Goal: Task Accomplishment & Management: Manage account settings

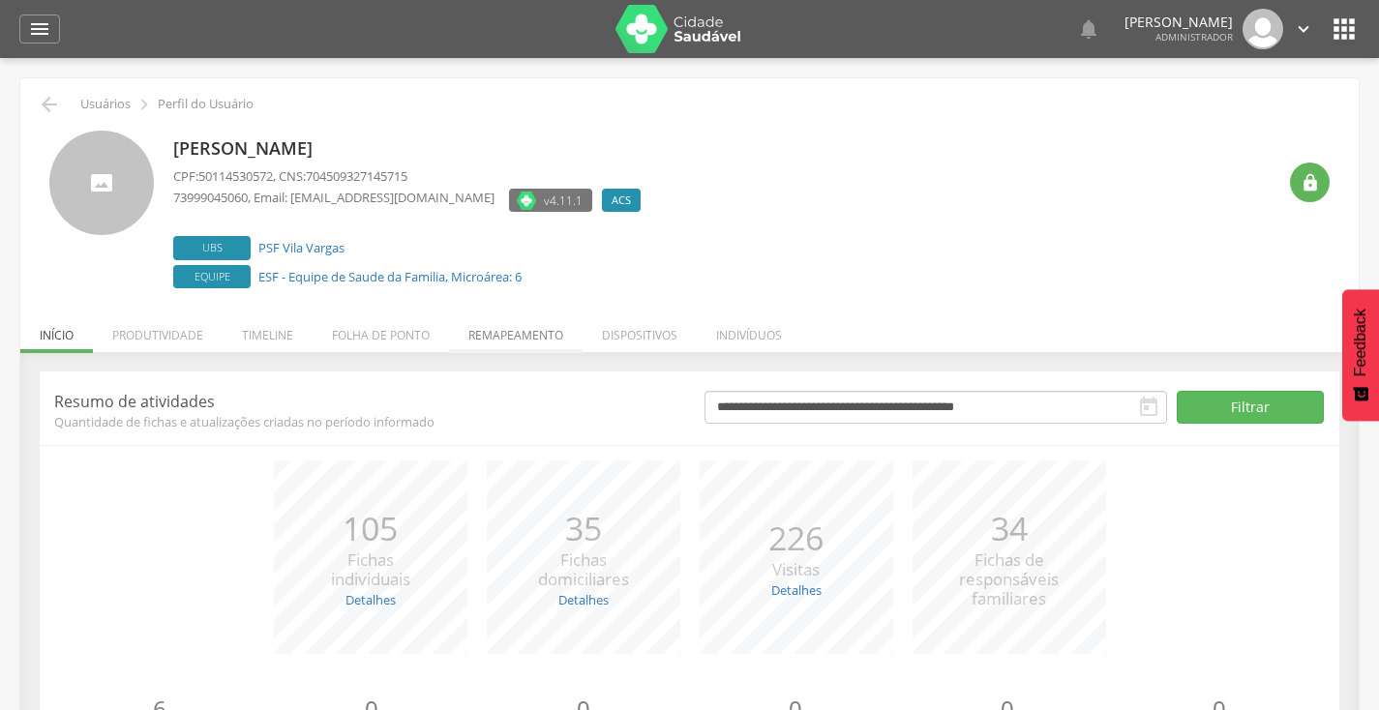
click at [486, 320] on li "Remapeamento" at bounding box center [516, 330] width 134 height 45
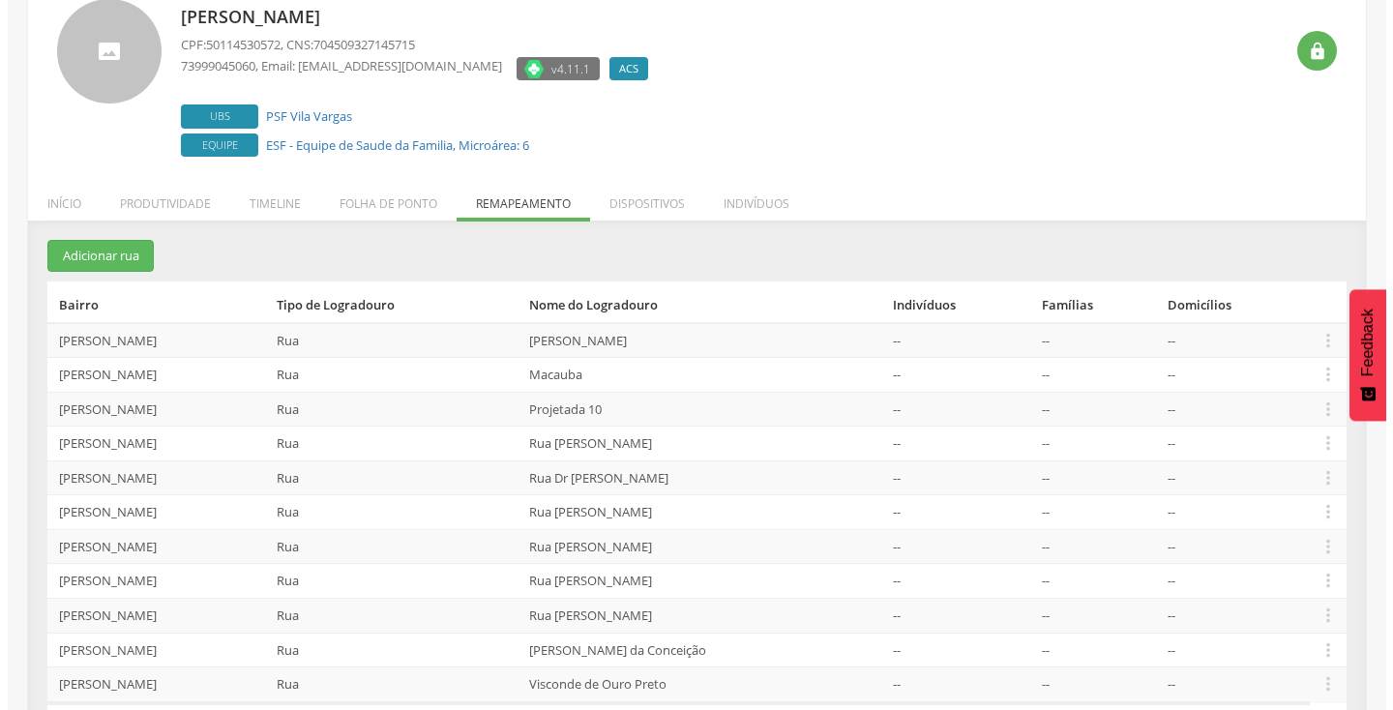
scroll to position [190, 0]
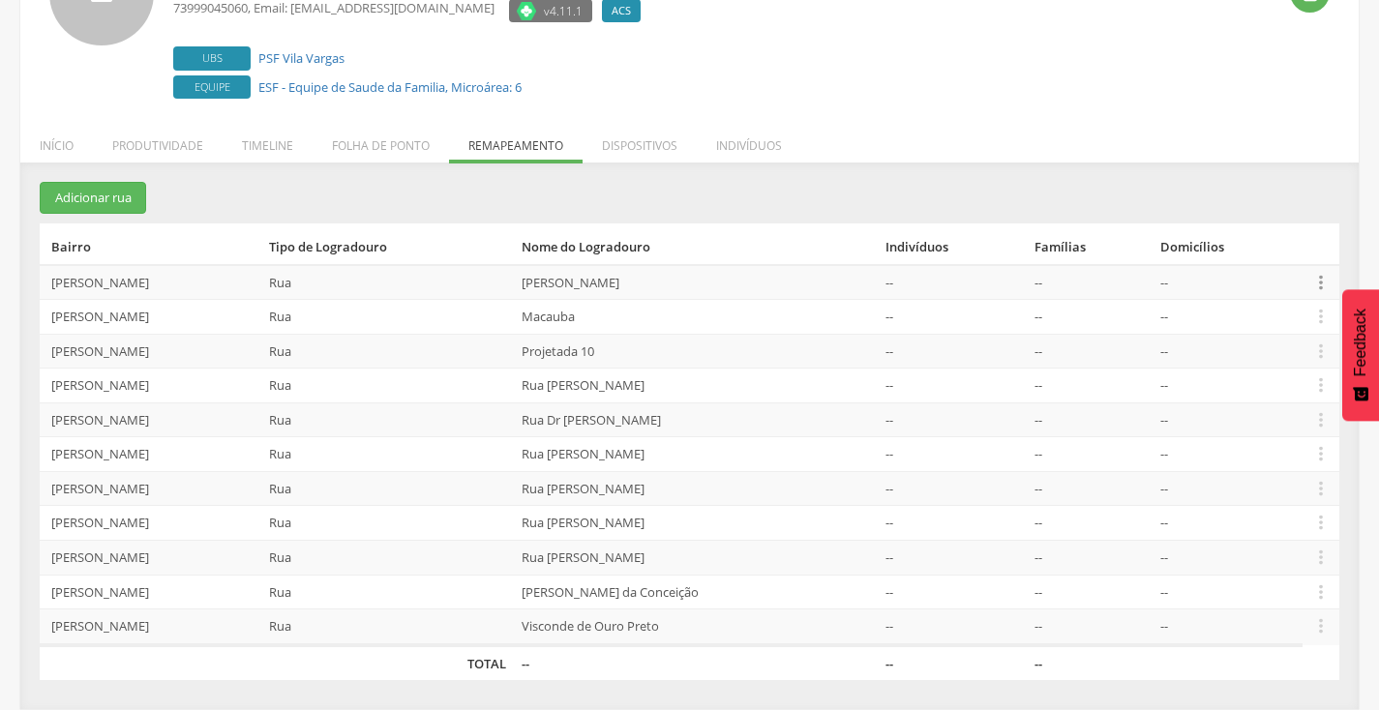
click at [1314, 284] on icon "" at bounding box center [1320, 282] width 21 height 21
click at [1288, 215] on link "Desalocar famílias" at bounding box center [1254, 206] width 153 height 24
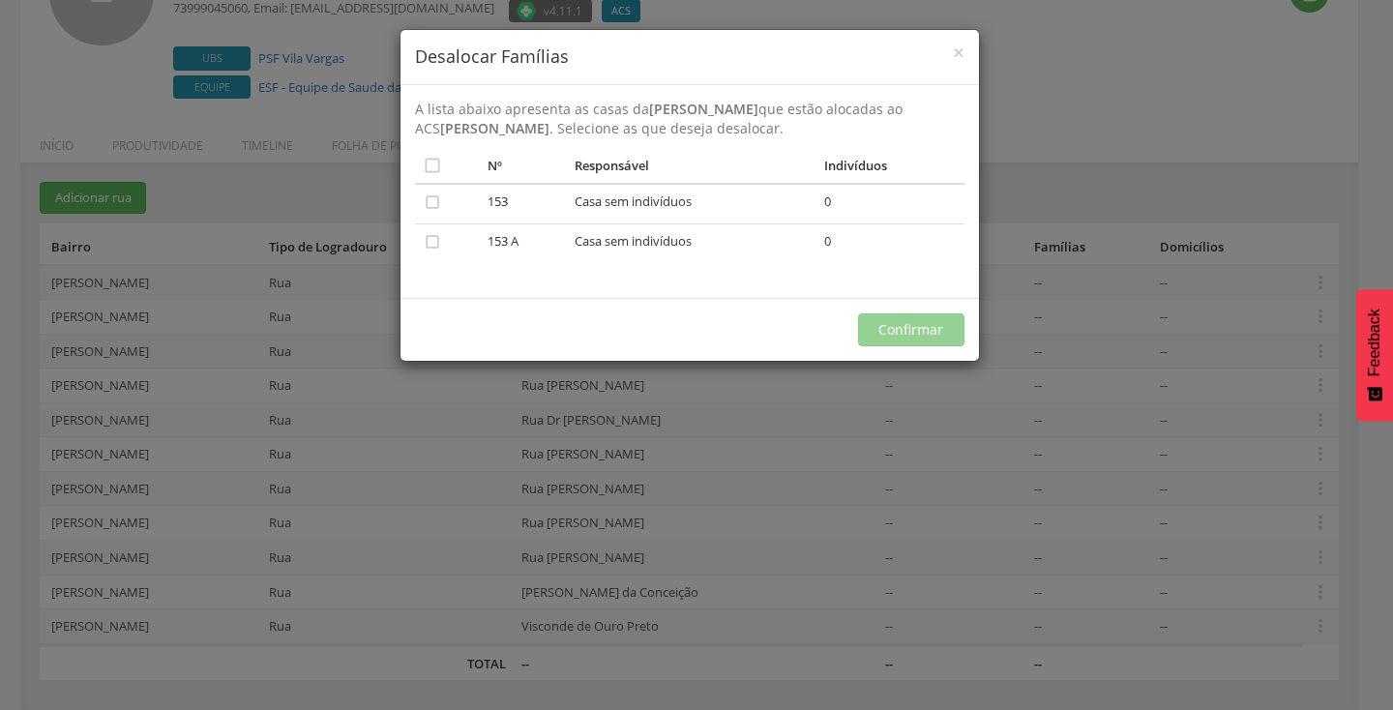
click at [1128, 195] on div "× Desalocar Famílias A lista abaixo apresenta as casas da [PERSON_NAME] que est…" at bounding box center [696, 355] width 1393 height 710
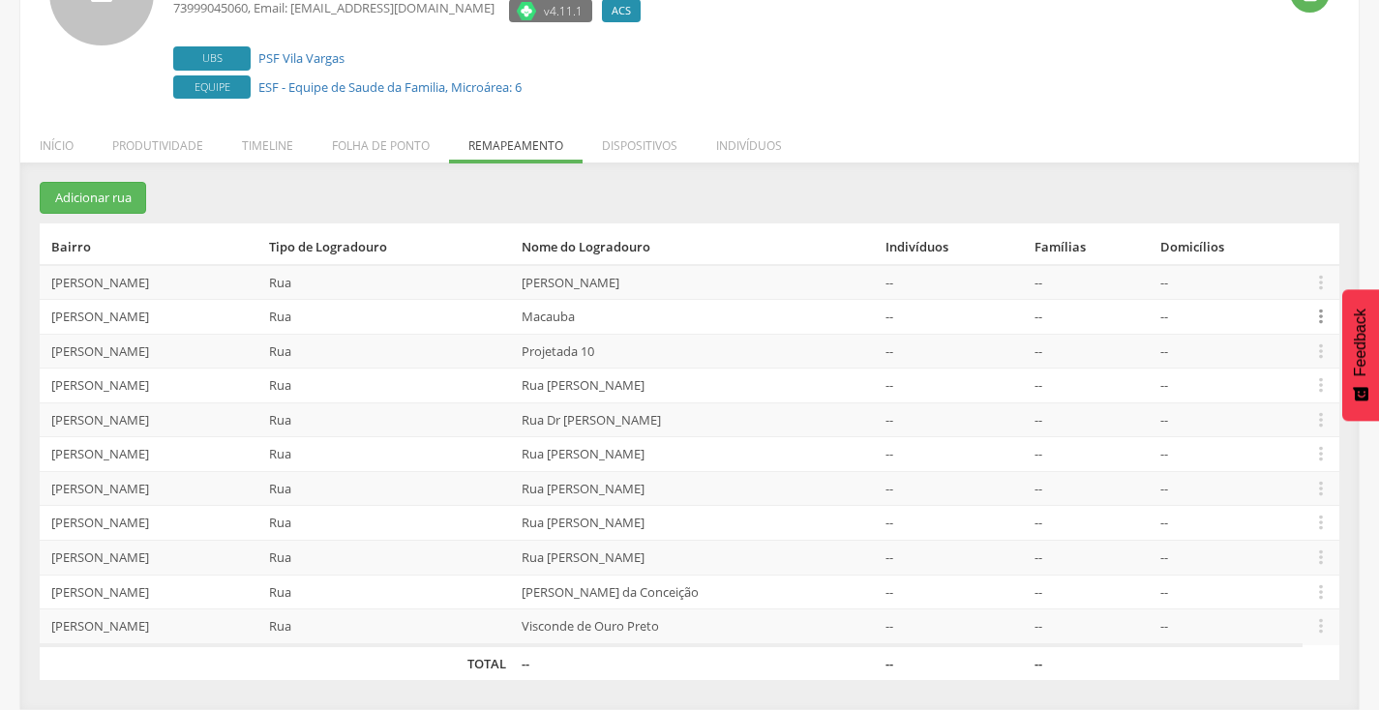
click at [1311, 320] on icon "" at bounding box center [1320, 316] width 21 height 21
click at [1270, 241] on link "Desalocar famílias" at bounding box center [1254, 240] width 153 height 24
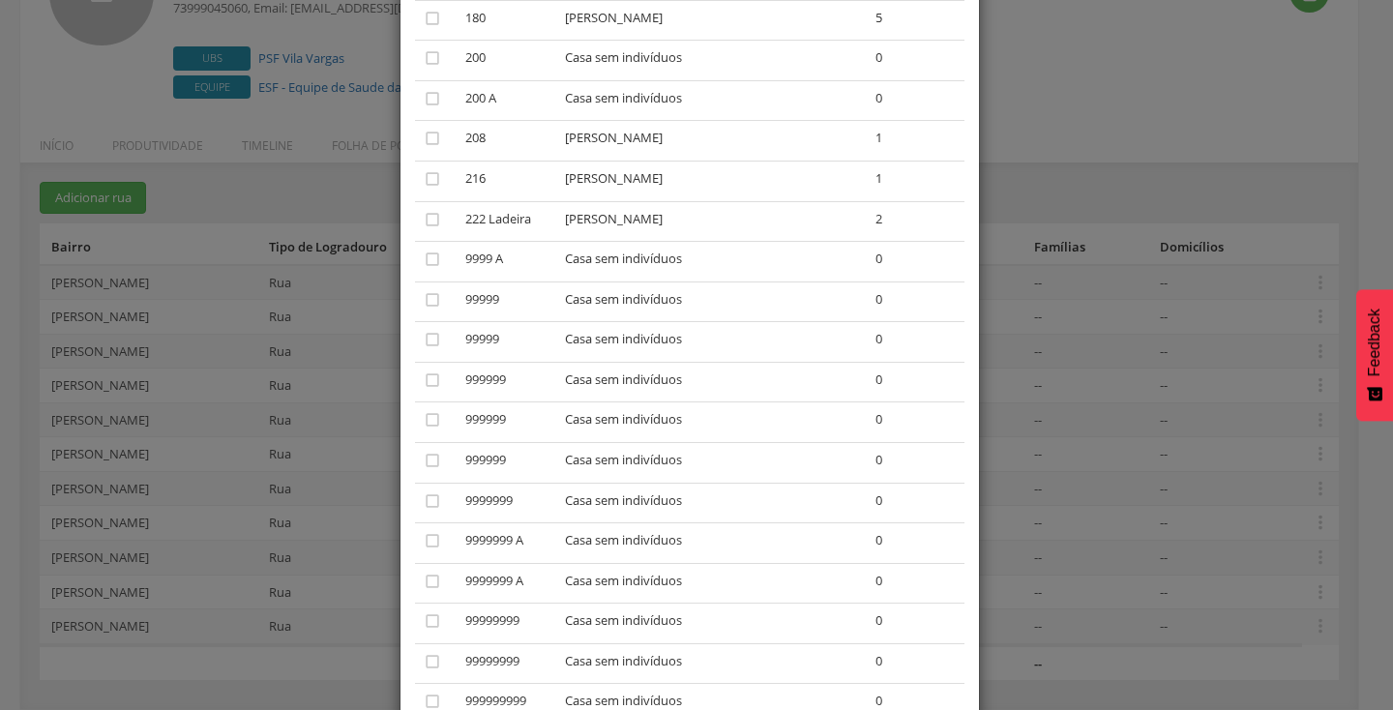
scroll to position [1330, 0]
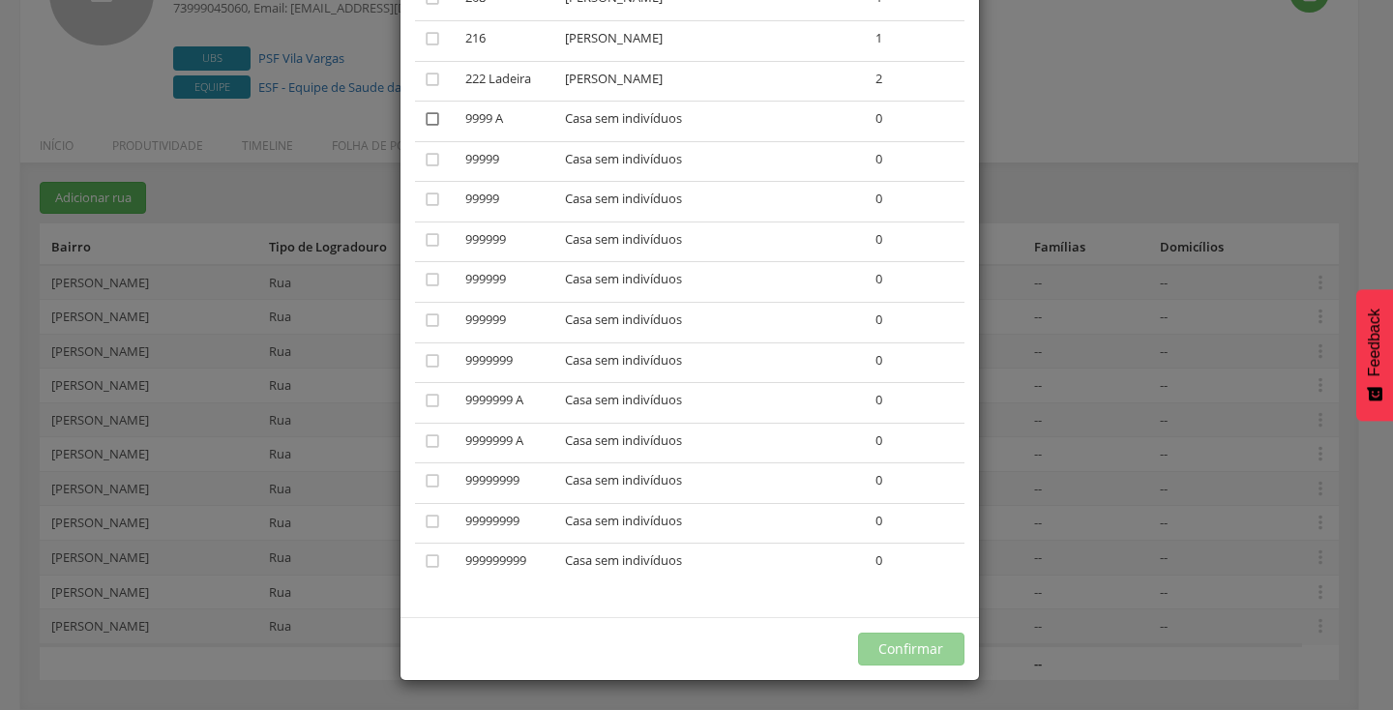
click at [426, 117] on icon "" at bounding box center [432, 118] width 19 height 19
click at [424, 159] on icon "" at bounding box center [432, 159] width 19 height 19
click at [430, 180] on td "" at bounding box center [436, 161] width 43 height 41
click at [427, 197] on icon "" at bounding box center [432, 199] width 19 height 19
click at [423, 239] on icon "" at bounding box center [432, 239] width 19 height 19
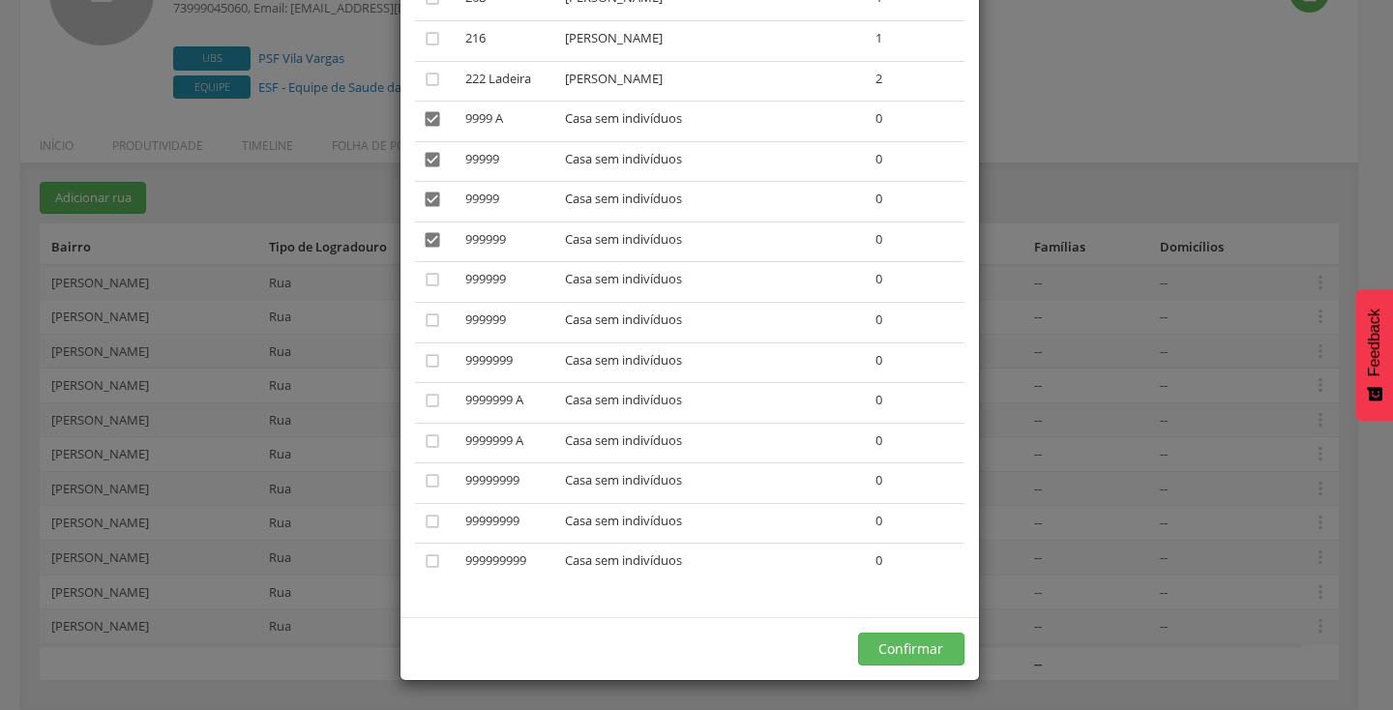
click at [420, 262] on td "" at bounding box center [436, 282] width 43 height 41
click at [423, 288] on icon "" at bounding box center [432, 279] width 19 height 19
click at [418, 330] on td "" at bounding box center [436, 322] width 43 height 41
click at [423, 321] on icon "" at bounding box center [432, 320] width 19 height 19
click at [423, 346] on td "" at bounding box center [436, 363] width 43 height 41
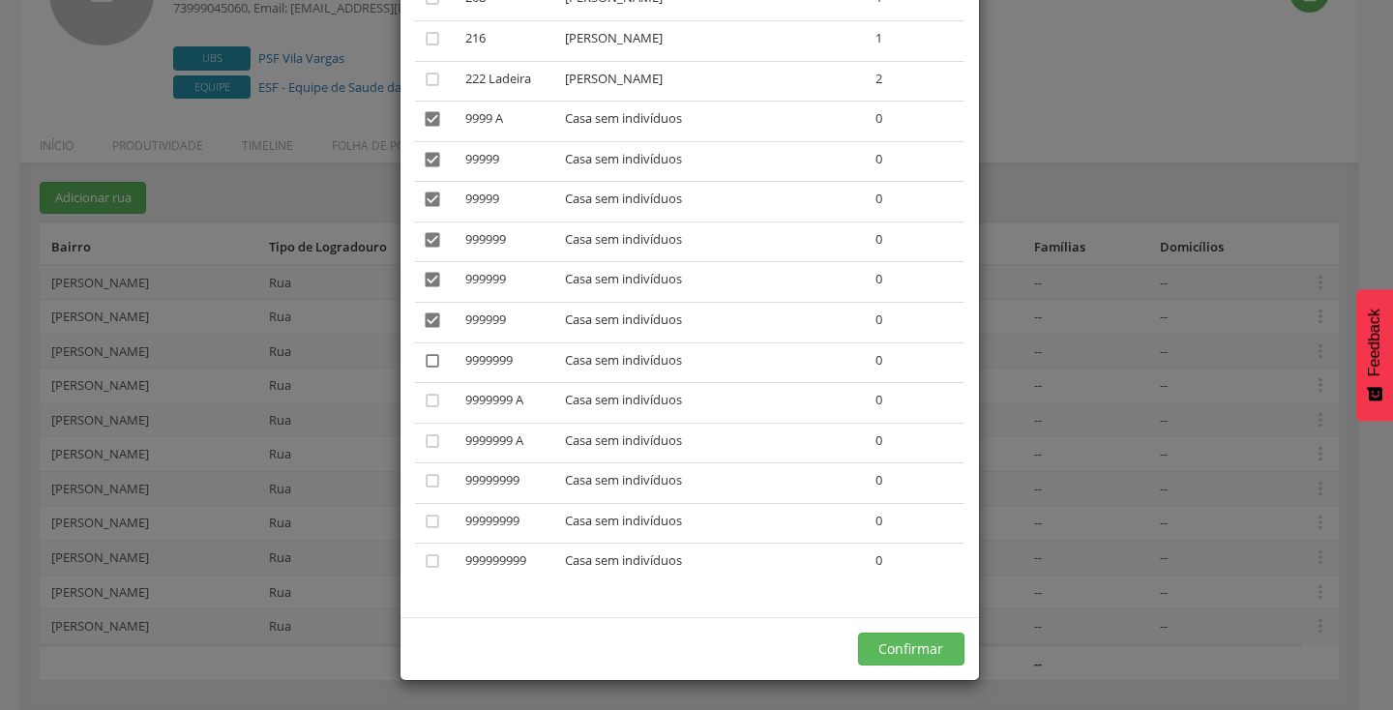
click at [423, 375] on td "" at bounding box center [436, 363] width 43 height 41
click at [424, 361] on icon "" at bounding box center [432, 360] width 19 height 19
click at [423, 406] on icon "" at bounding box center [432, 400] width 19 height 19
click at [429, 449] on icon "" at bounding box center [432, 441] width 19 height 19
click at [429, 484] on icon "" at bounding box center [432, 480] width 19 height 19
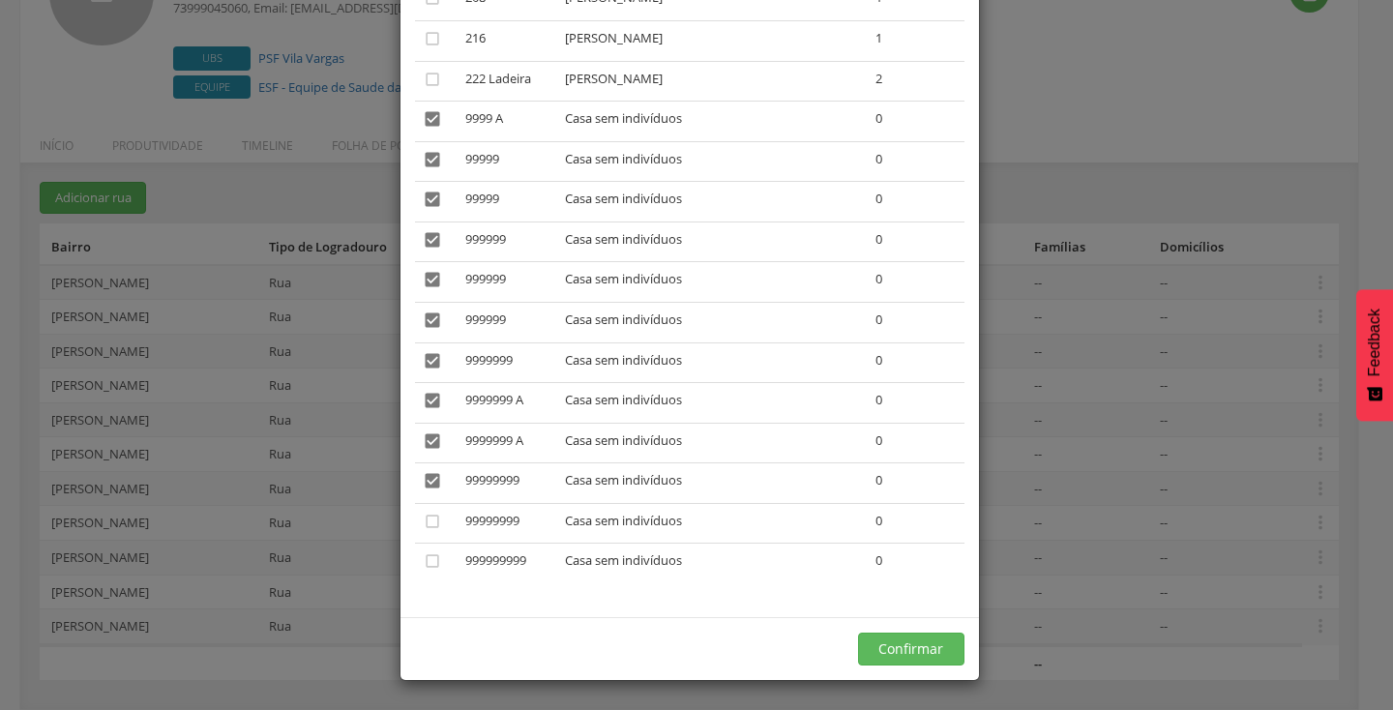
click at [425, 533] on td "" at bounding box center [436, 523] width 43 height 41
click at [425, 541] on td "" at bounding box center [436, 523] width 43 height 41
click at [428, 561] on icon "" at bounding box center [432, 561] width 19 height 19
click at [427, 524] on icon "" at bounding box center [432, 521] width 19 height 19
click at [897, 645] on button "Confirmar" at bounding box center [911, 649] width 106 height 33
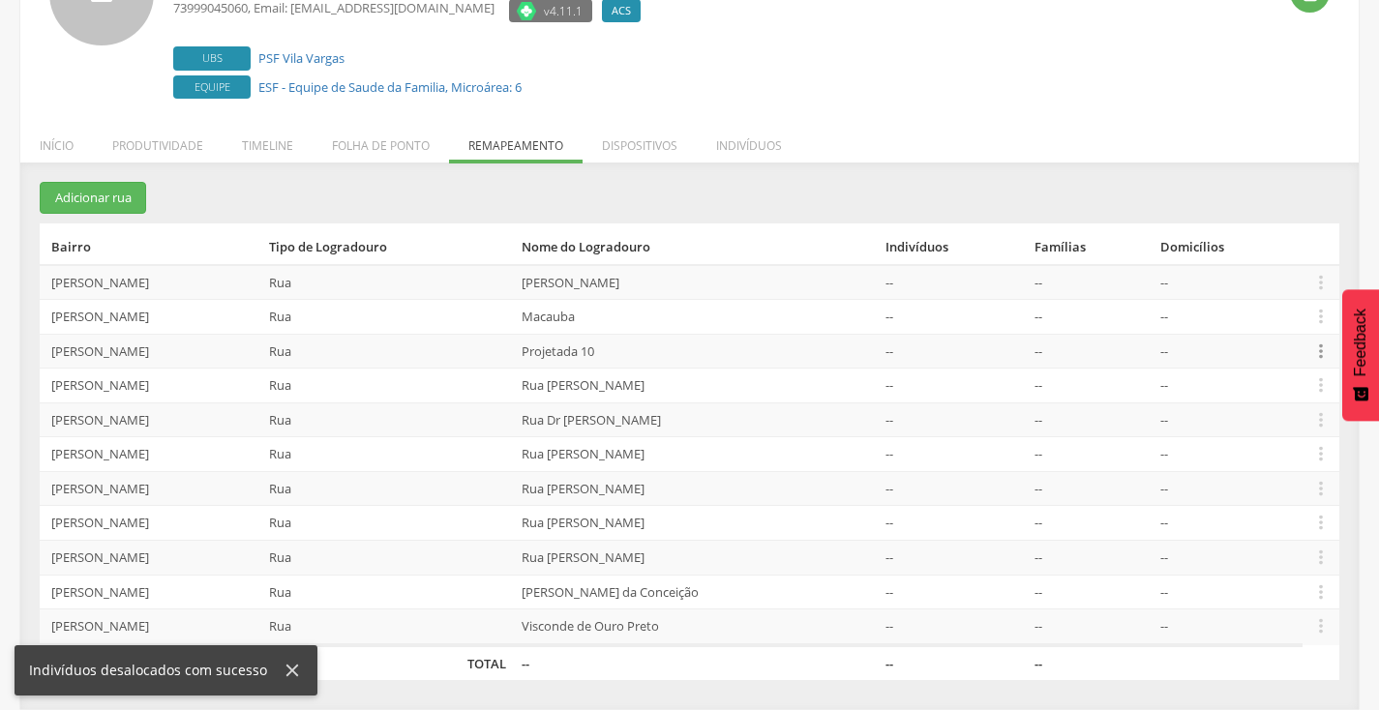
click at [1310, 352] on icon "" at bounding box center [1320, 351] width 21 height 21
click at [1280, 278] on link "Desalocar famílias" at bounding box center [1254, 275] width 153 height 24
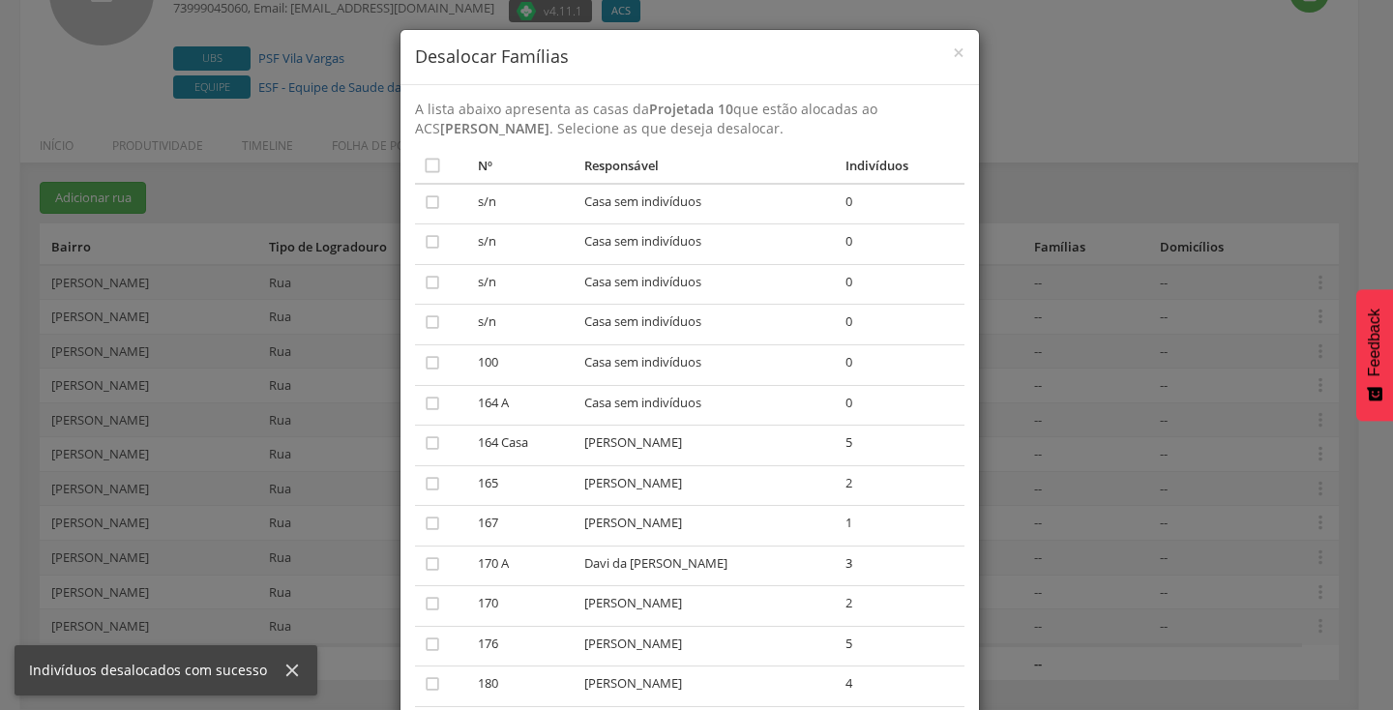
scroll to position [565, 0]
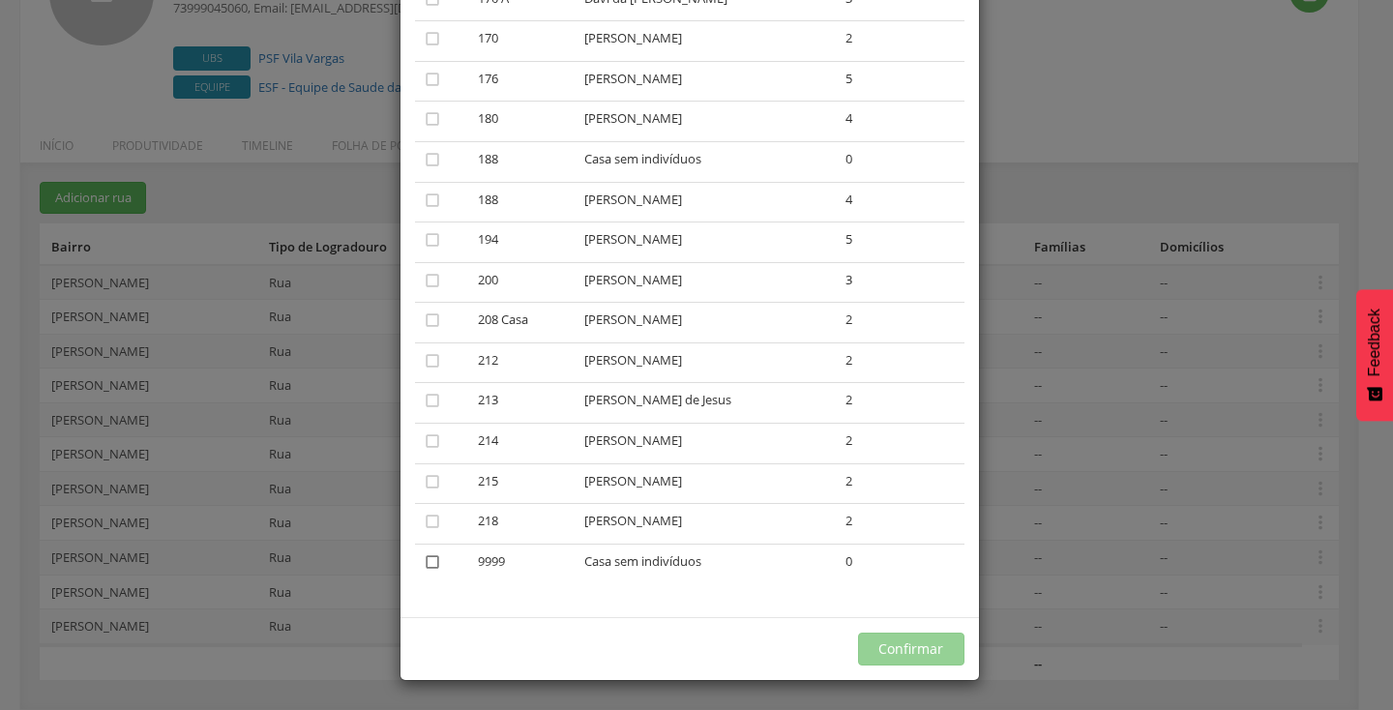
click at [423, 564] on icon "" at bounding box center [432, 562] width 19 height 19
click at [910, 652] on button "Confirmar" at bounding box center [911, 649] width 106 height 33
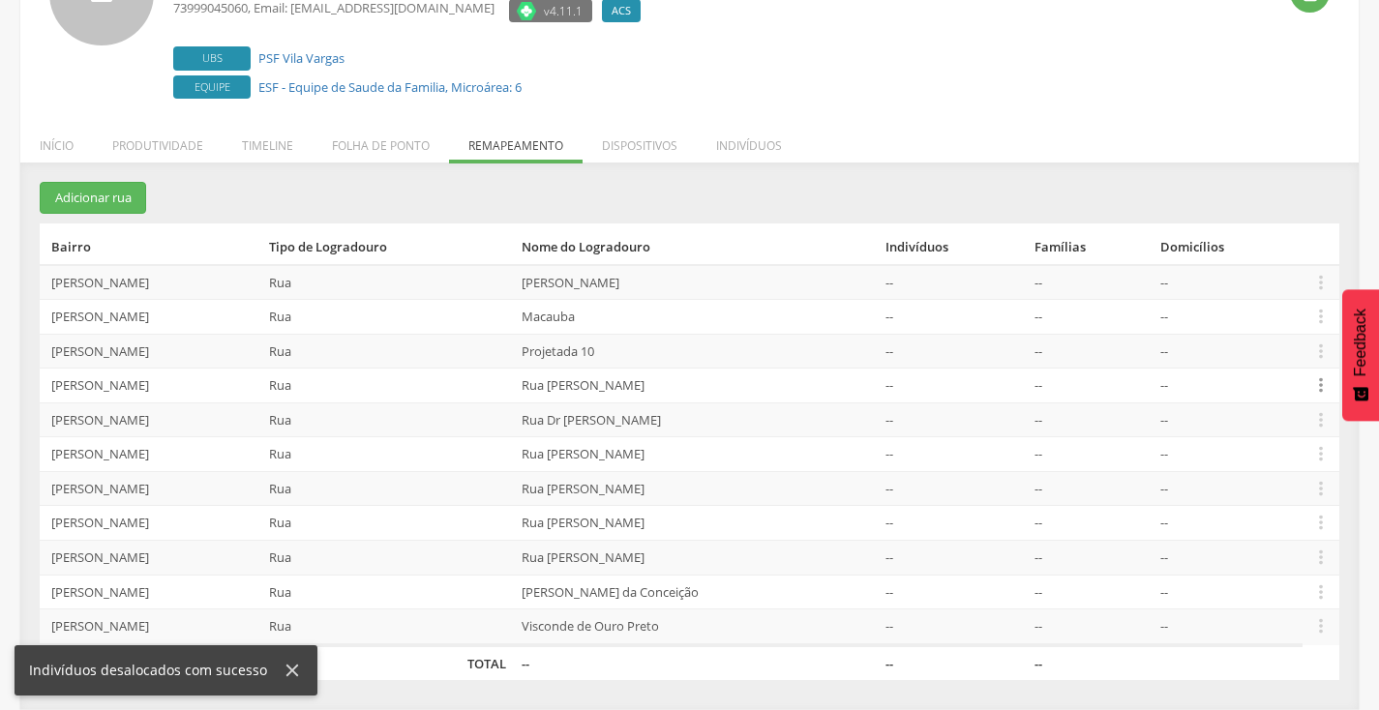
click at [1310, 391] on icon "" at bounding box center [1320, 384] width 21 height 21
click at [1256, 312] on link "Desalocar famílias" at bounding box center [1254, 309] width 153 height 24
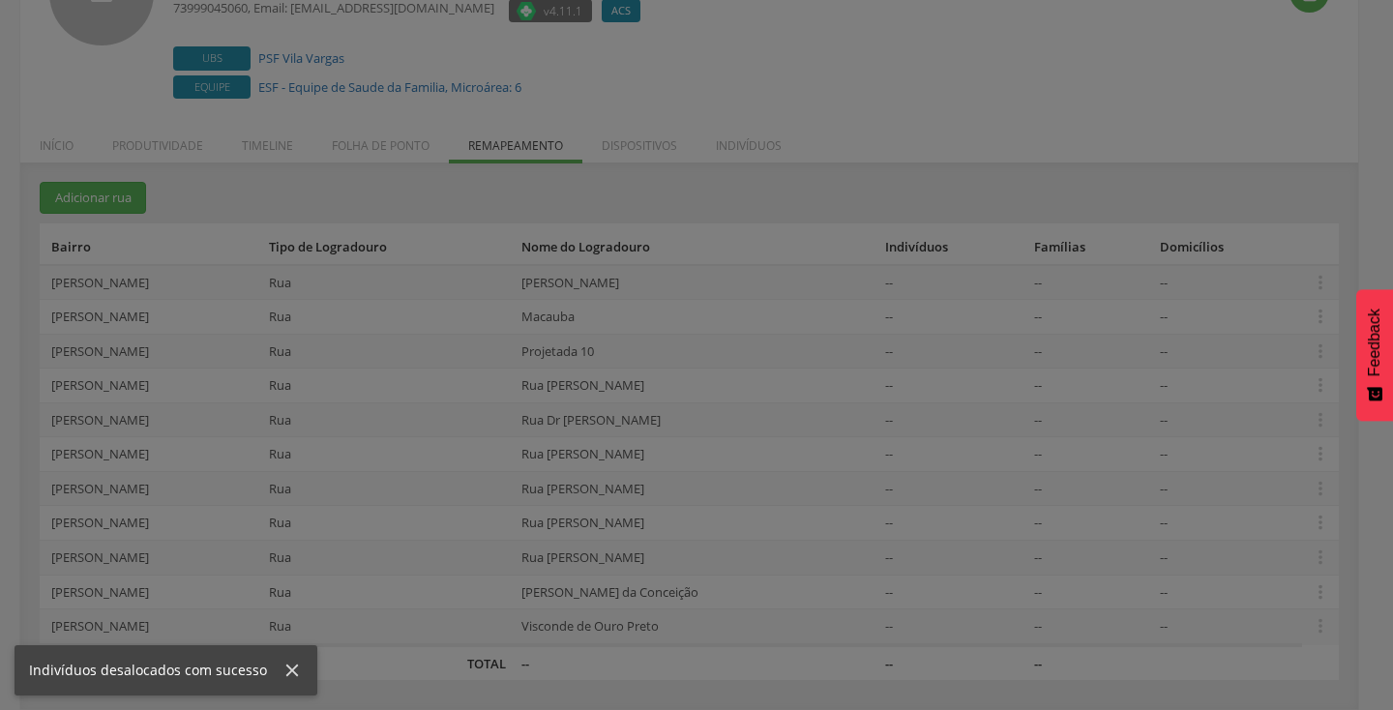
scroll to position [0, 0]
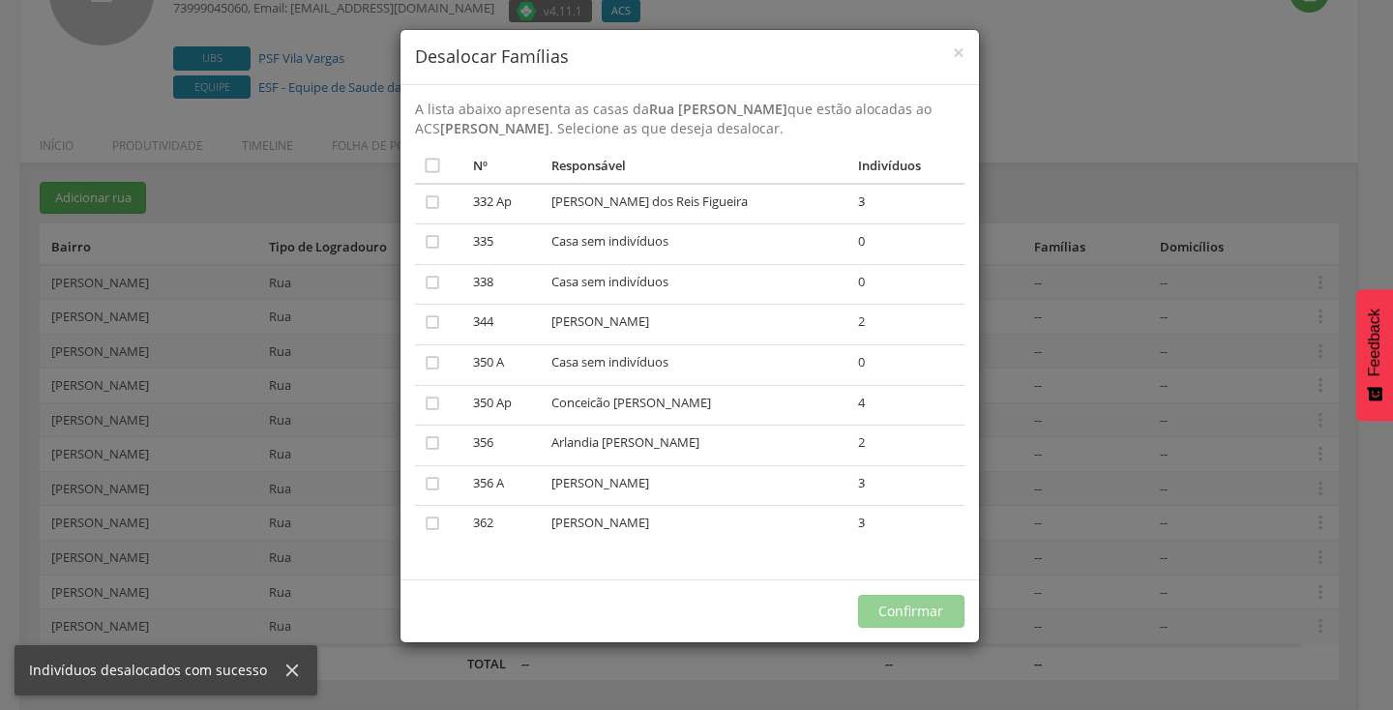
click at [1100, 482] on div "× Desalocar Famílias A lista abaixo apresenta as casas da Rua [PERSON_NAME] que…" at bounding box center [696, 355] width 1393 height 710
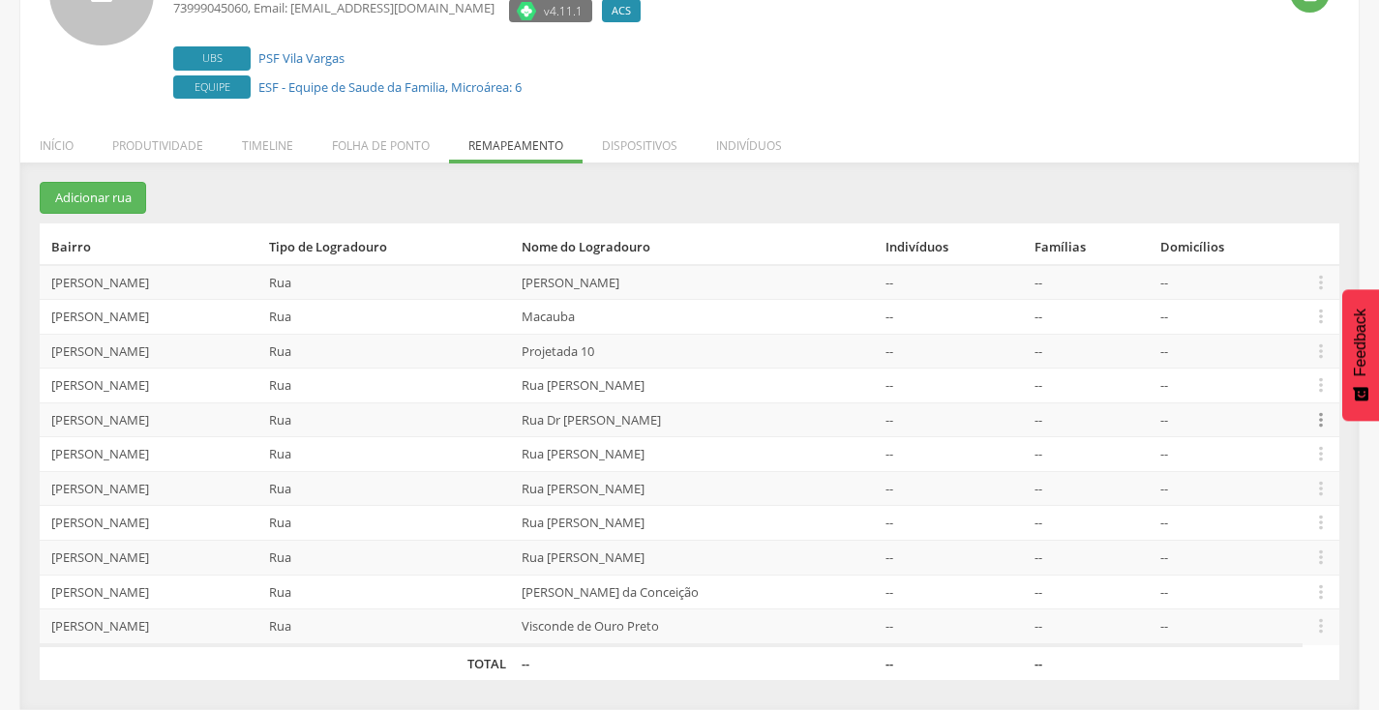
click at [1317, 412] on icon "" at bounding box center [1320, 419] width 21 height 21
click at [1246, 343] on link "Desalocar famílias" at bounding box center [1254, 344] width 153 height 24
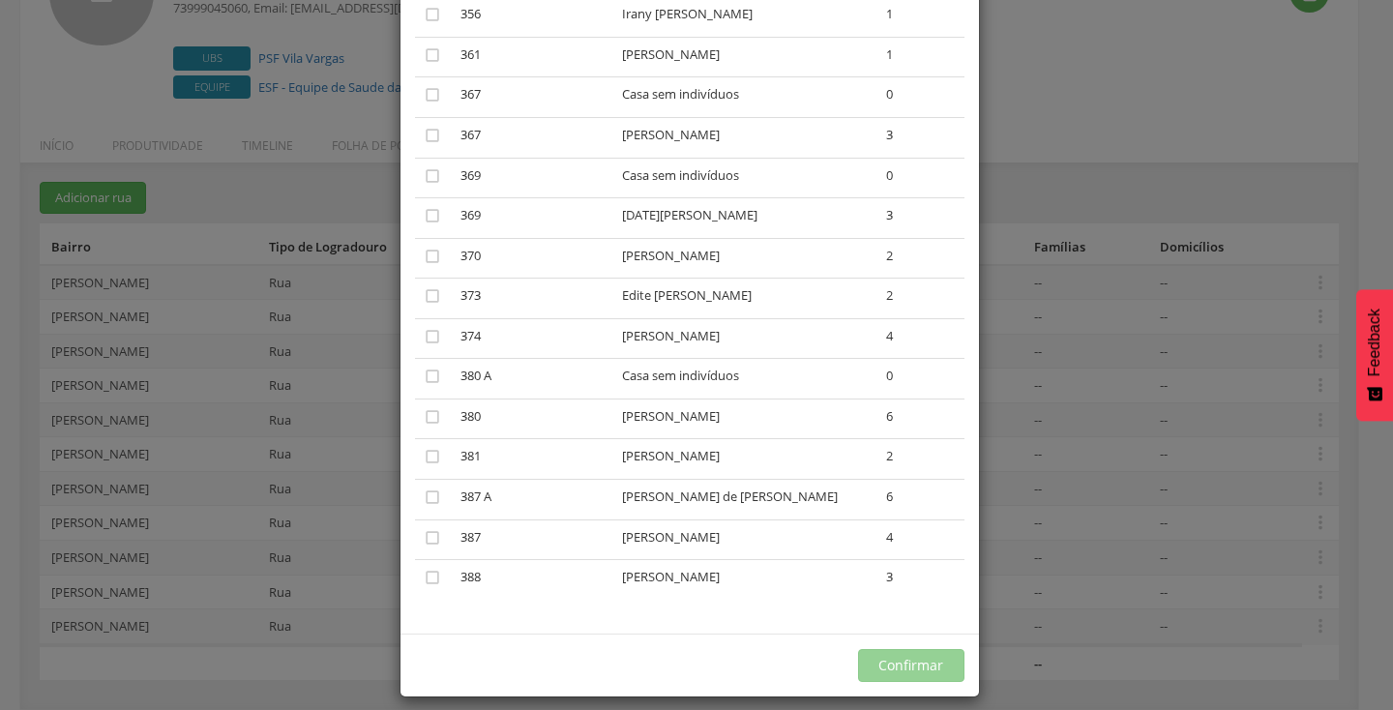
scroll to position [887, 0]
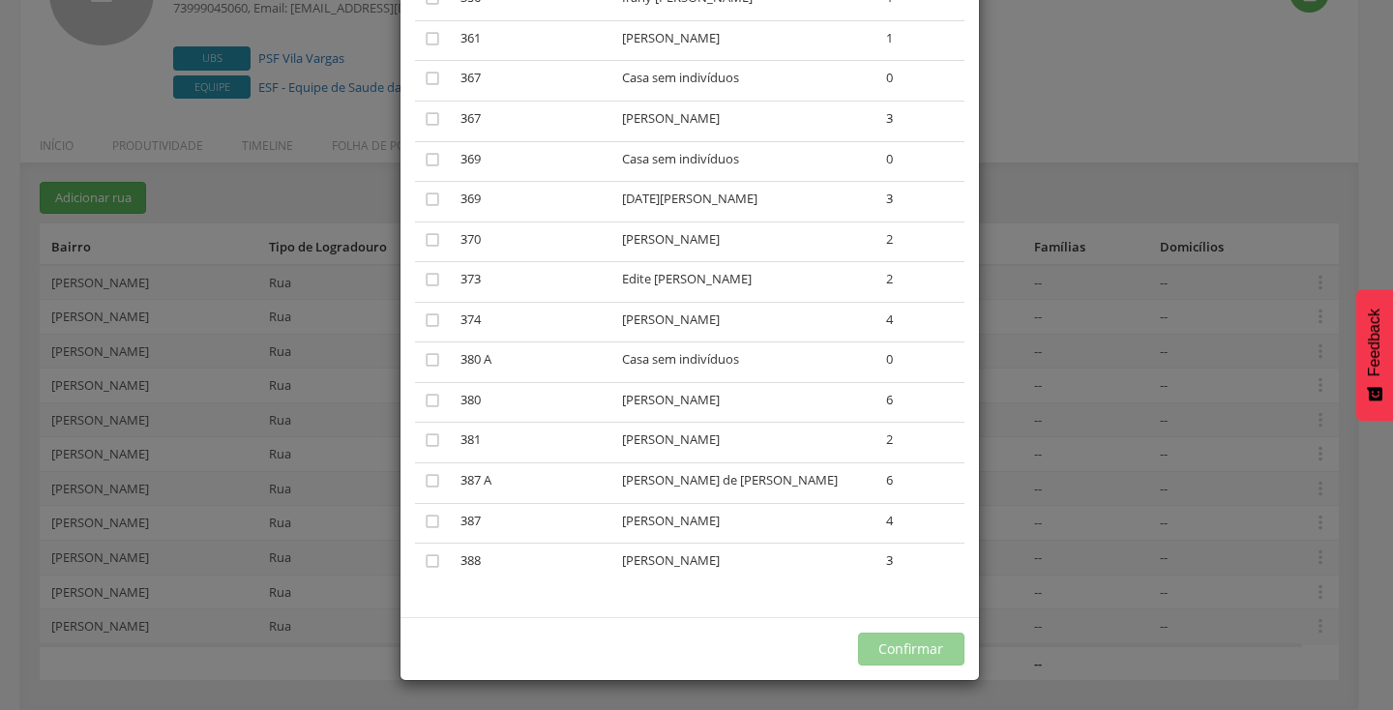
click at [1143, 373] on div "× Desalocar Famílias A lista abaixo apresenta as casas da Rua Dr [PERSON_NAME] …" at bounding box center [696, 355] width 1393 height 710
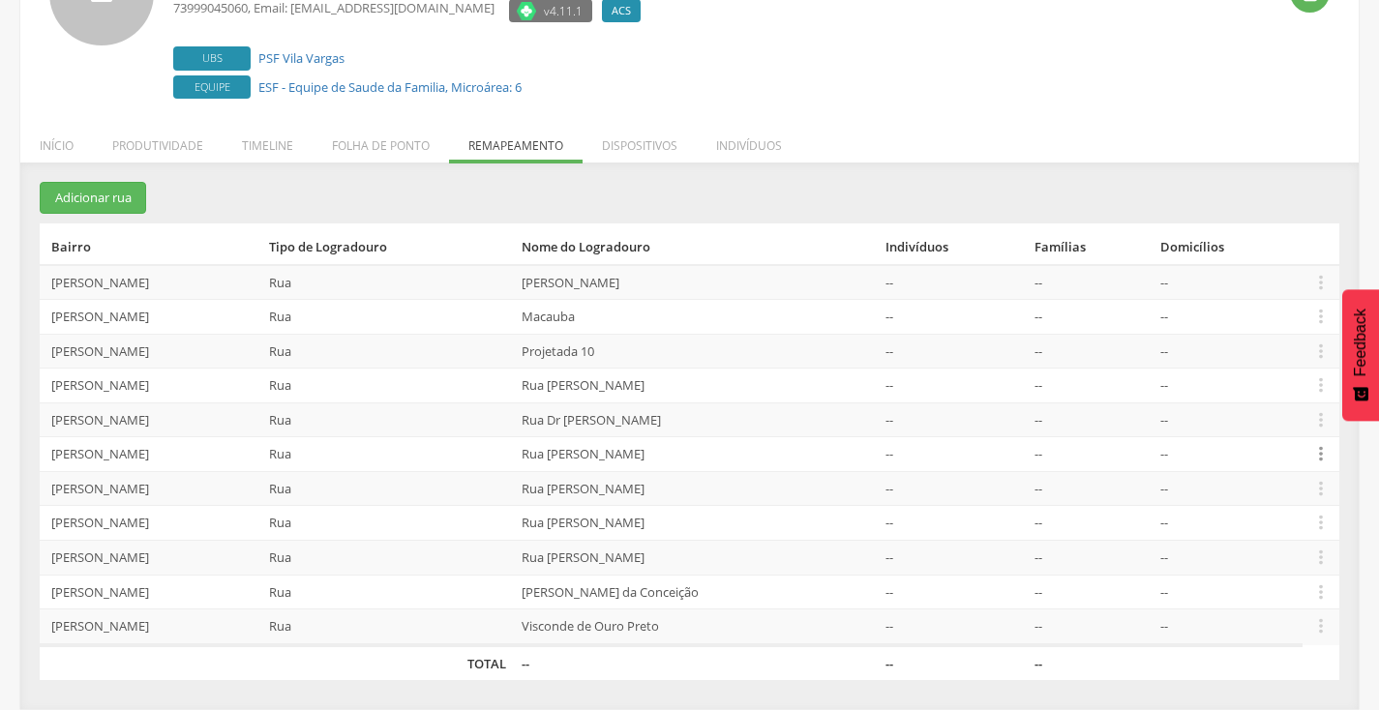
click at [1320, 452] on icon "" at bounding box center [1320, 453] width 21 height 21
click at [1241, 381] on link "Desalocar famílias" at bounding box center [1254, 378] width 153 height 24
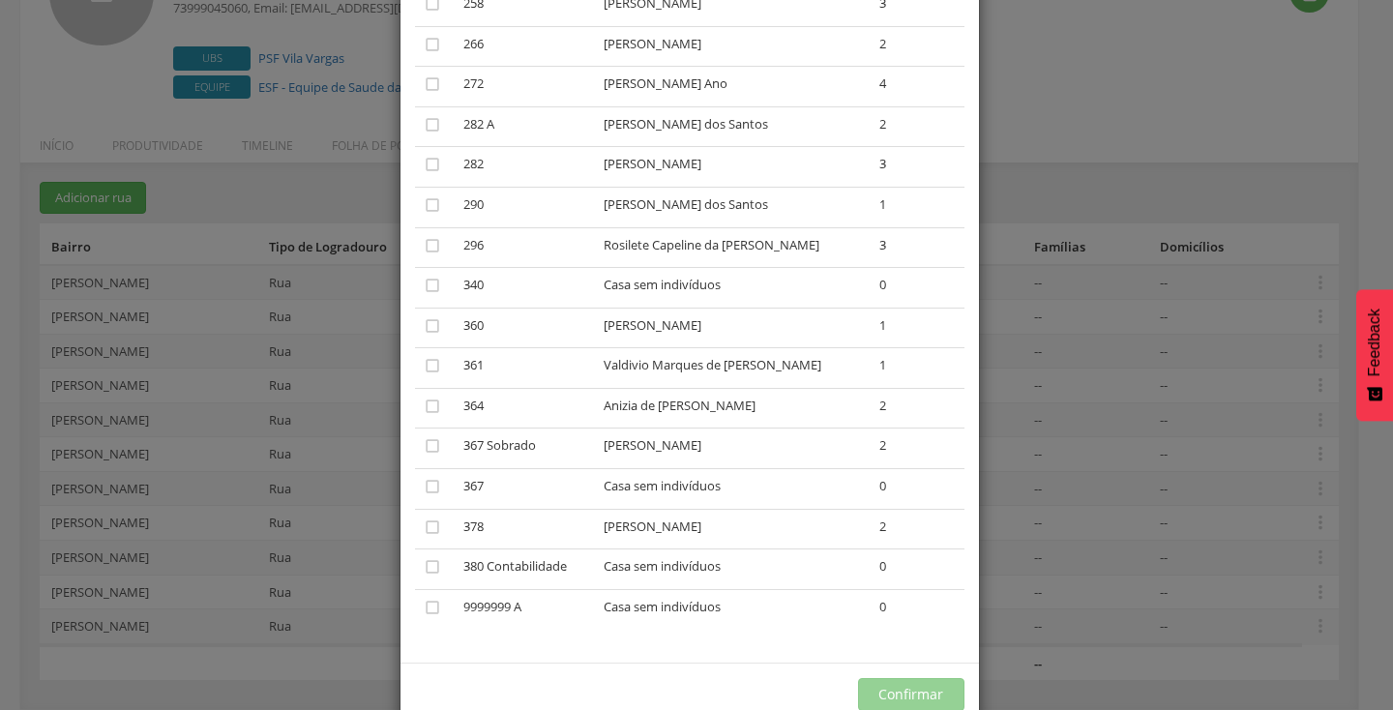
scroll to position [565, 0]
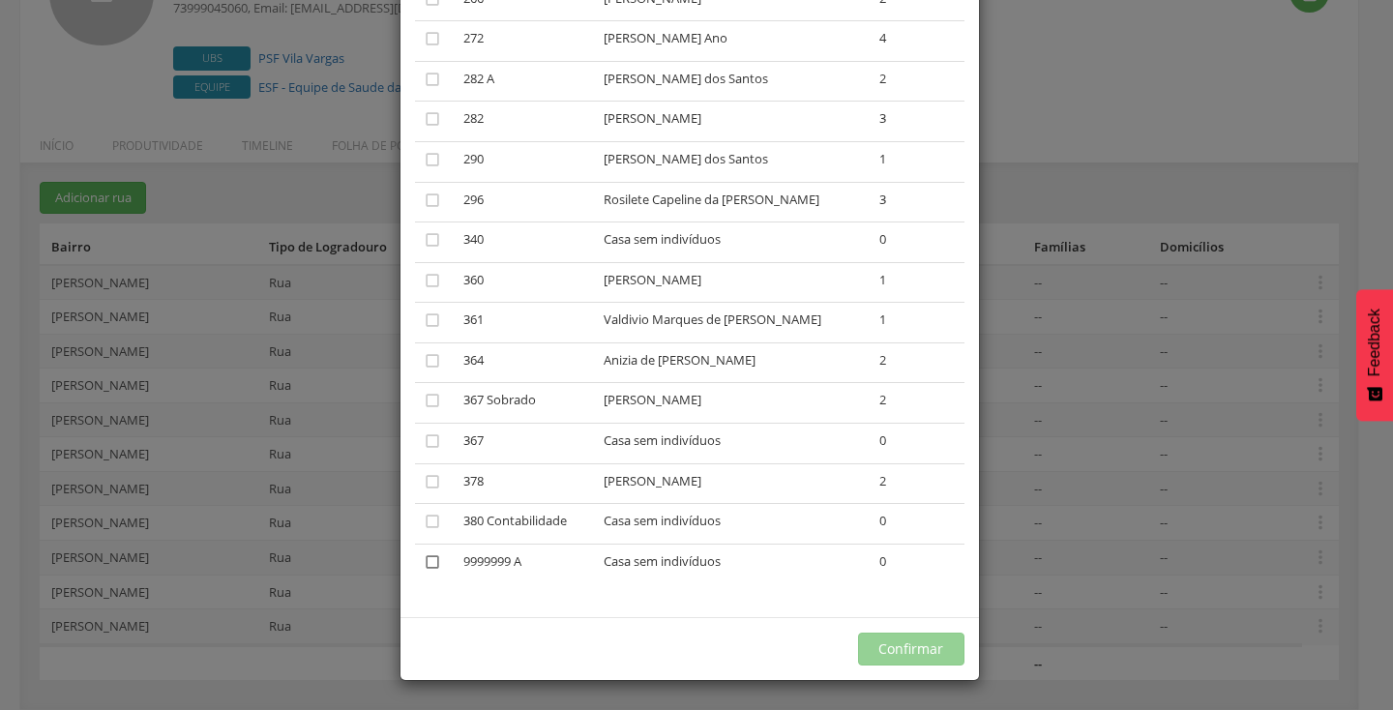
click at [429, 565] on icon "" at bounding box center [432, 562] width 19 height 19
click at [867, 635] on button "Confirmar" at bounding box center [911, 649] width 106 height 33
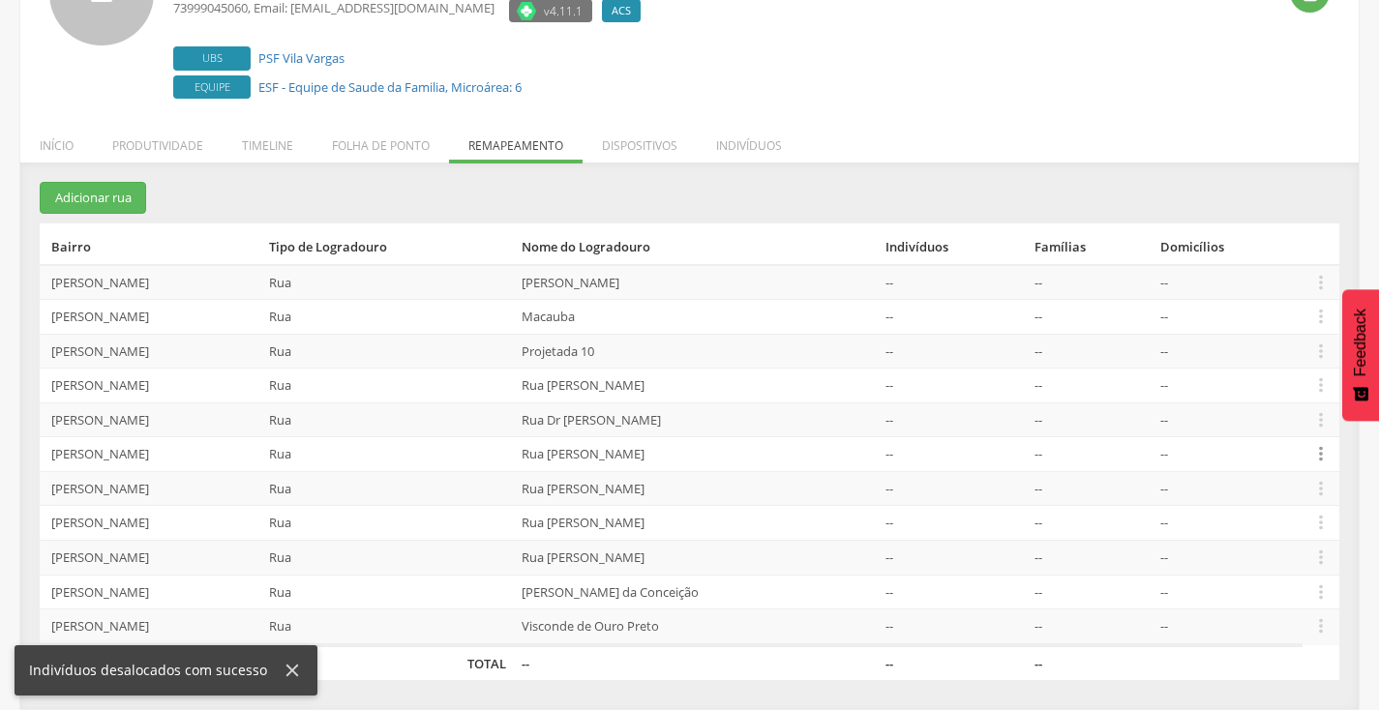
click at [1317, 450] on icon "" at bounding box center [1320, 453] width 21 height 21
click at [1228, 386] on link "Desalocar famílias" at bounding box center [1254, 378] width 153 height 24
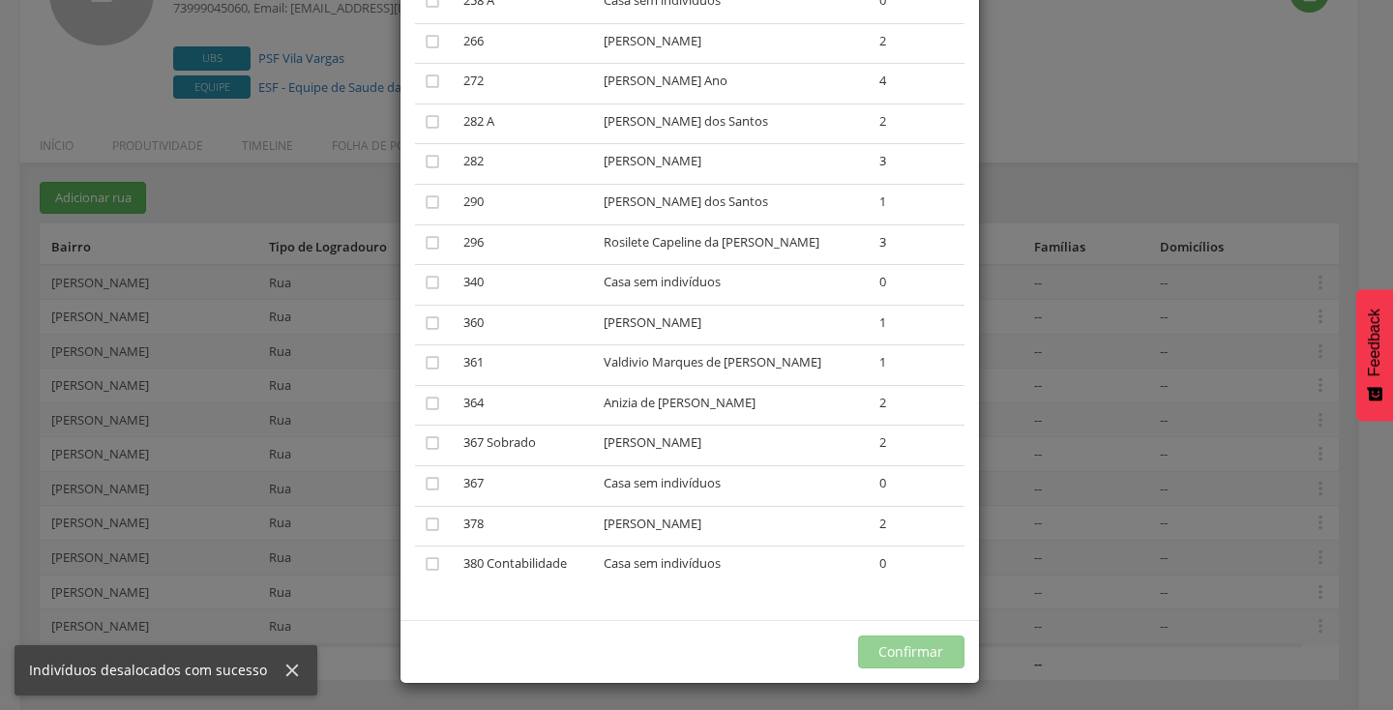
scroll to position [525, 0]
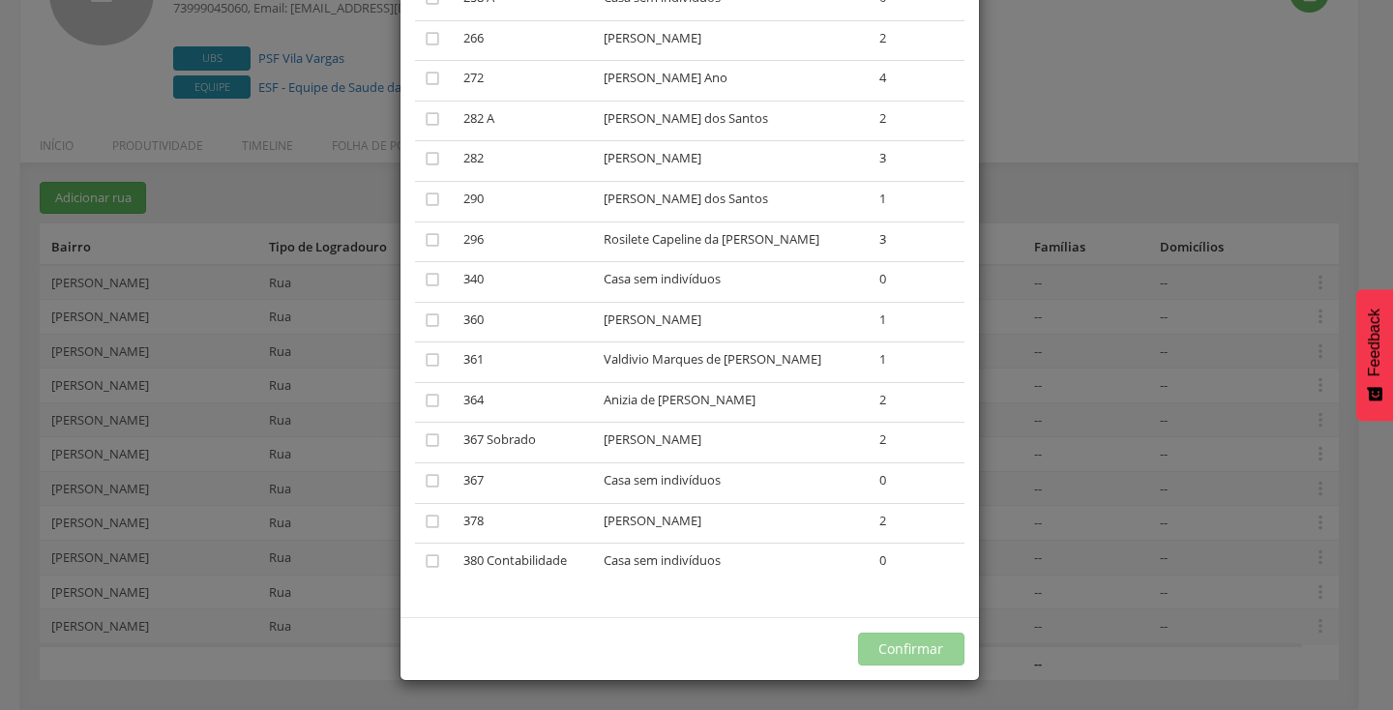
click at [1037, 509] on div "× Desalocar Famílias A lista abaixo apresenta as casas da Rua [PERSON_NAME] que…" at bounding box center [696, 355] width 1393 height 710
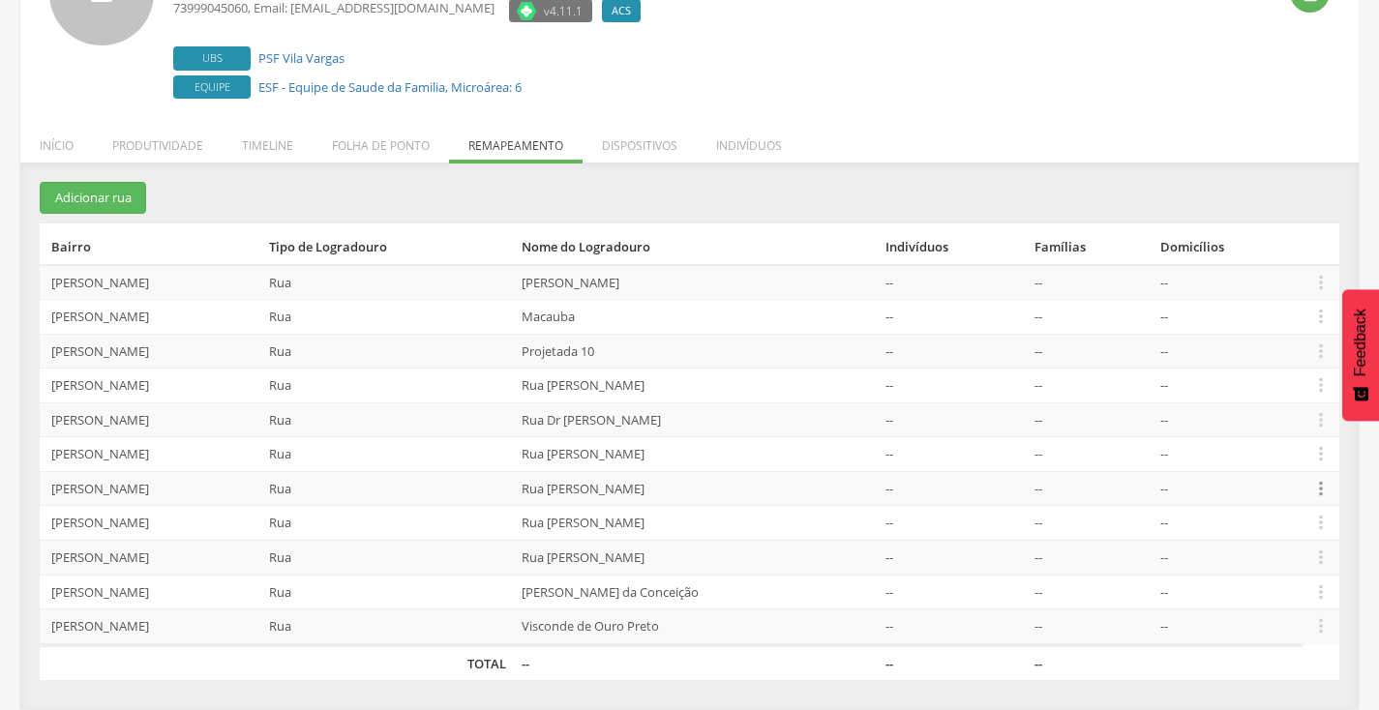
click at [1313, 492] on icon "" at bounding box center [1320, 488] width 21 height 21
click at [1252, 406] on link "Desalocar famílias" at bounding box center [1254, 413] width 153 height 24
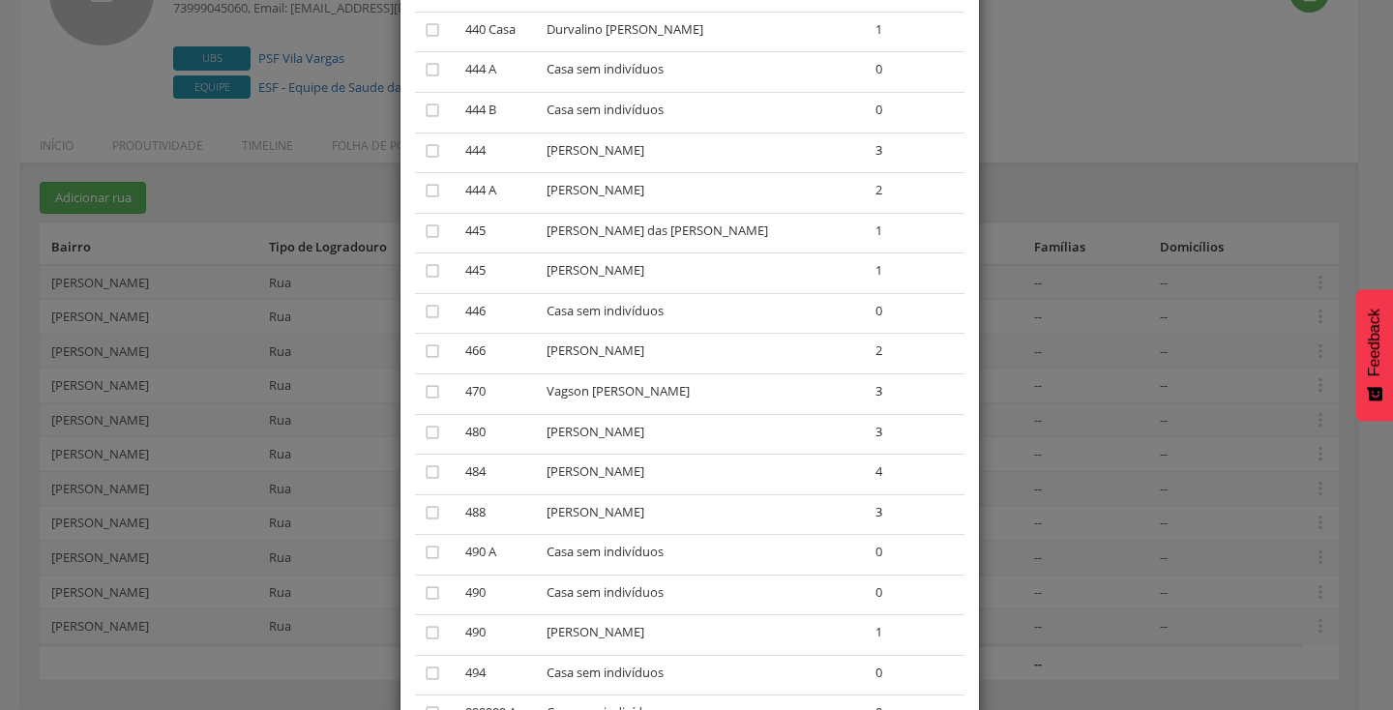
scroll to position [1410, 0]
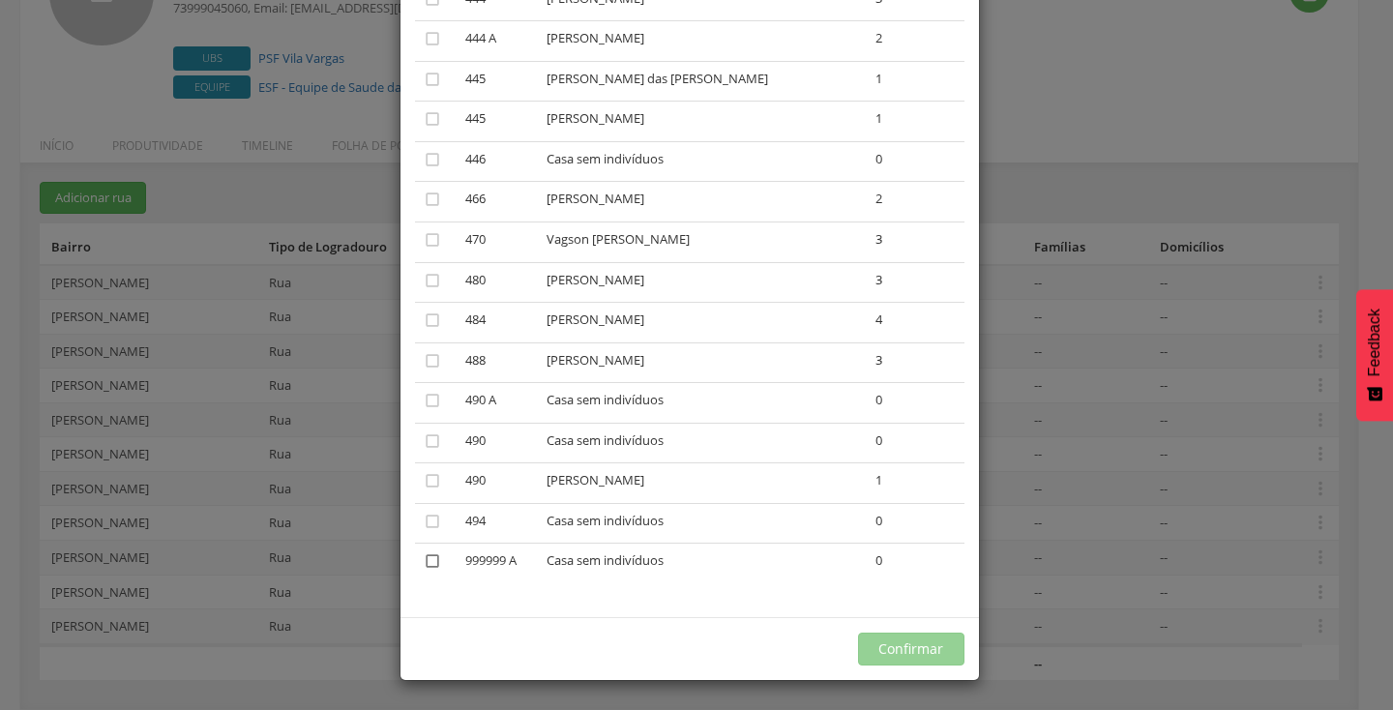
click at [429, 563] on icon "" at bounding box center [432, 561] width 19 height 19
click at [903, 652] on button "Confirmar" at bounding box center [911, 649] width 106 height 33
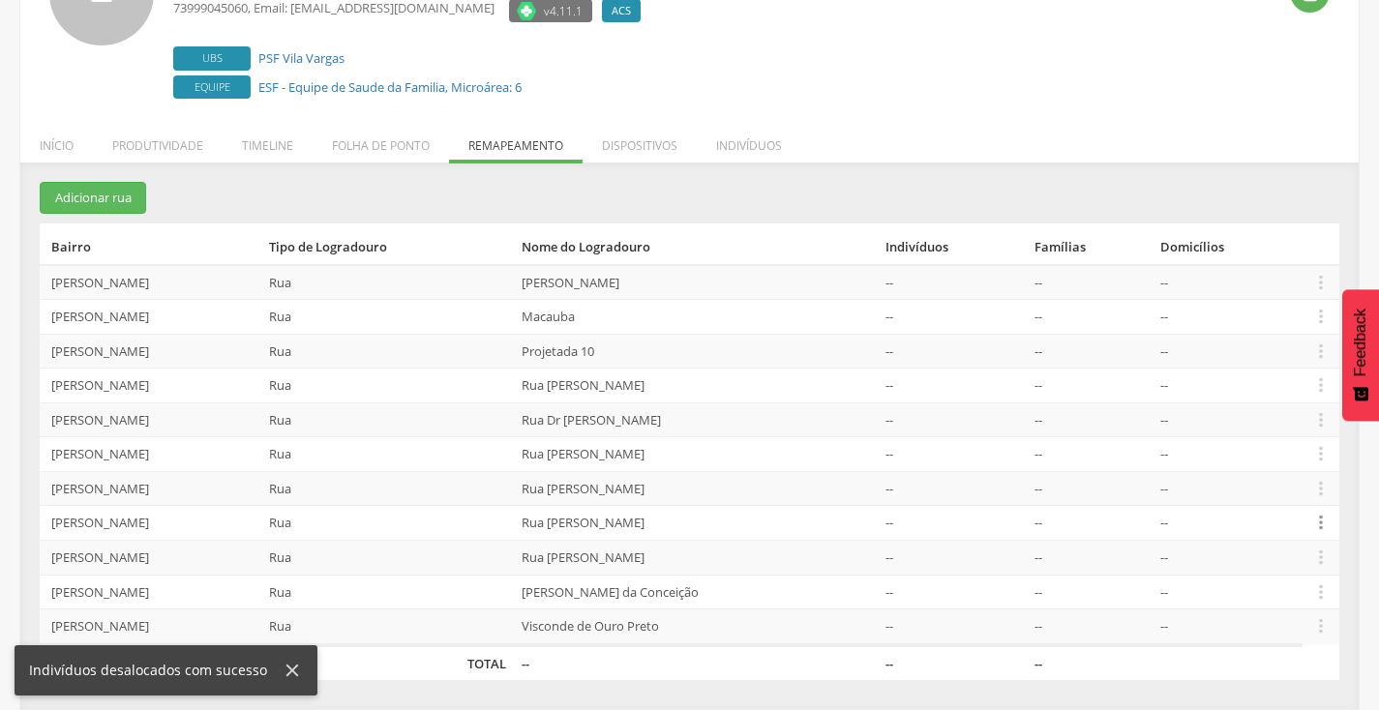
click at [1318, 528] on icon "" at bounding box center [1320, 522] width 21 height 21
click at [1246, 452] on link "Desalocar famílias" at bounding box center [1254, 446] width 153 height 24
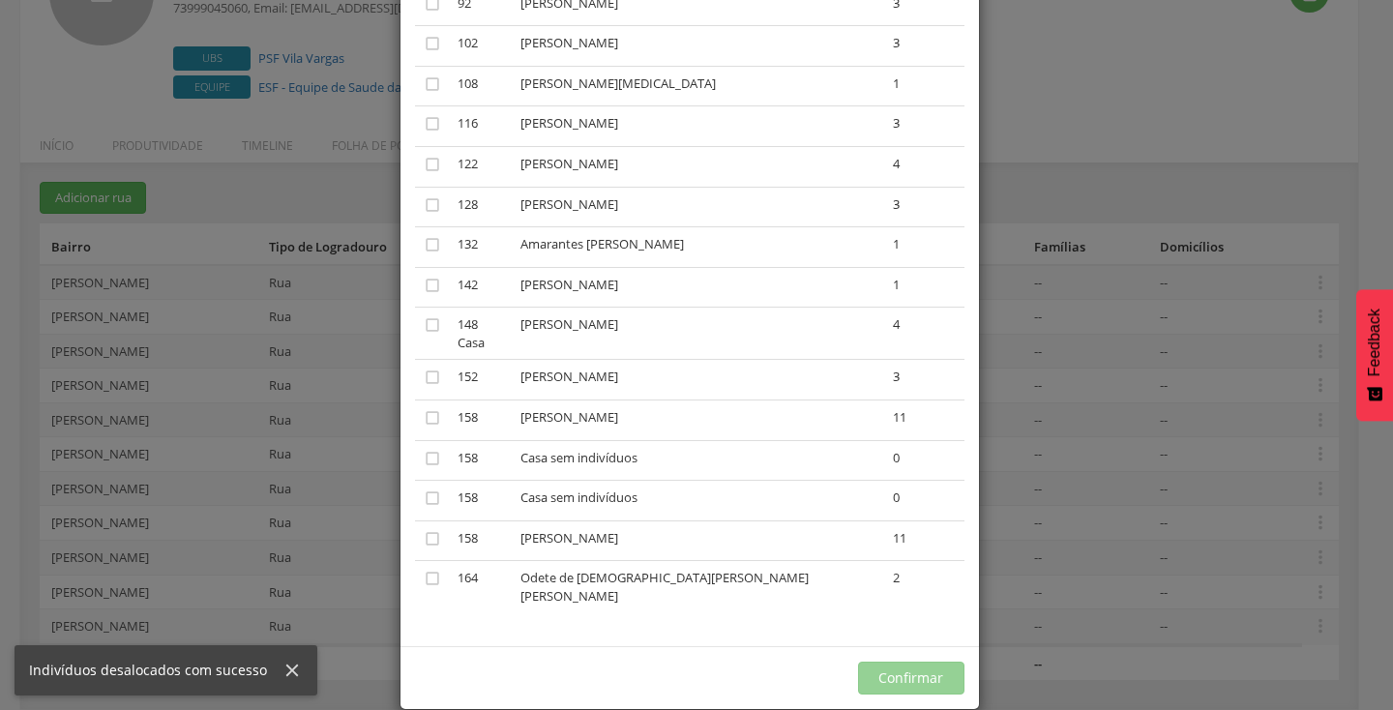
scroll to position [565, 0]
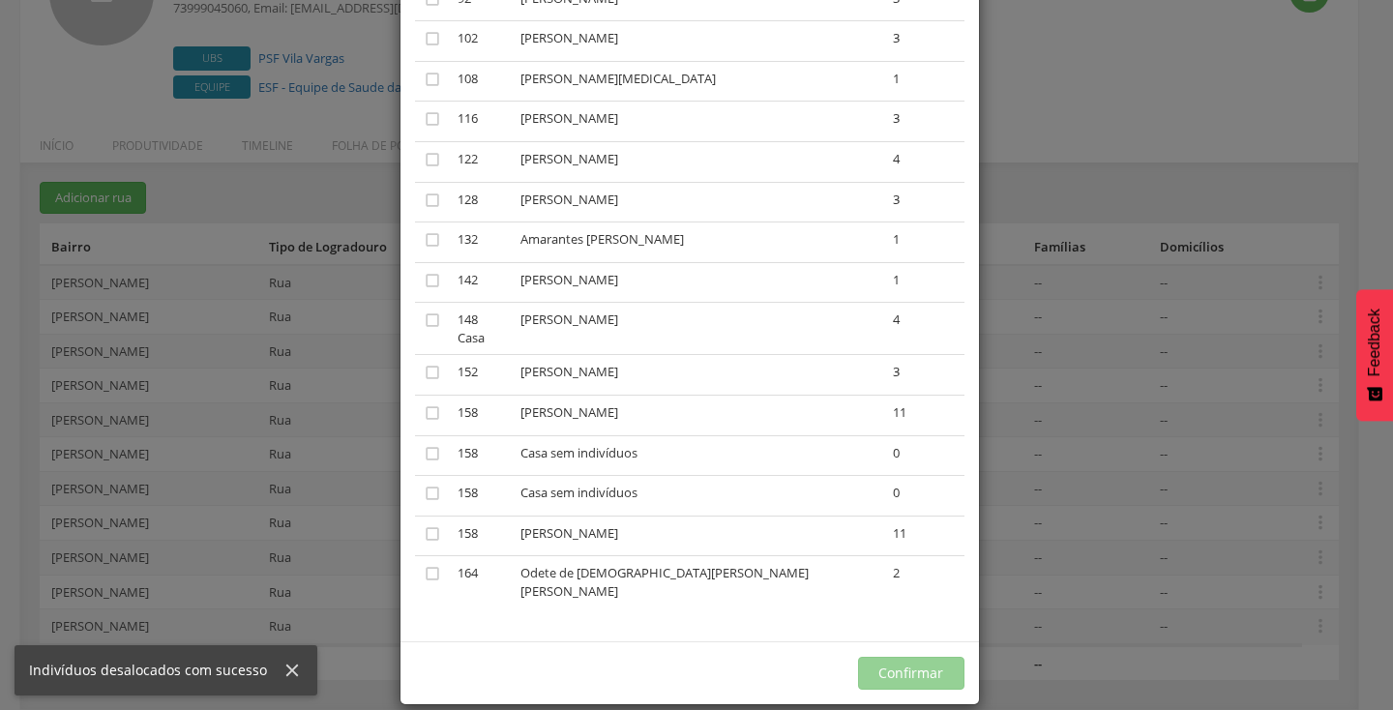
click at [1191, 610] on div "× Desalocar Famílias A lista abaixo apresenta as casas da Rua [PERSON_NAME] que…" at bounding box center [696, 355] width 1393 height 710
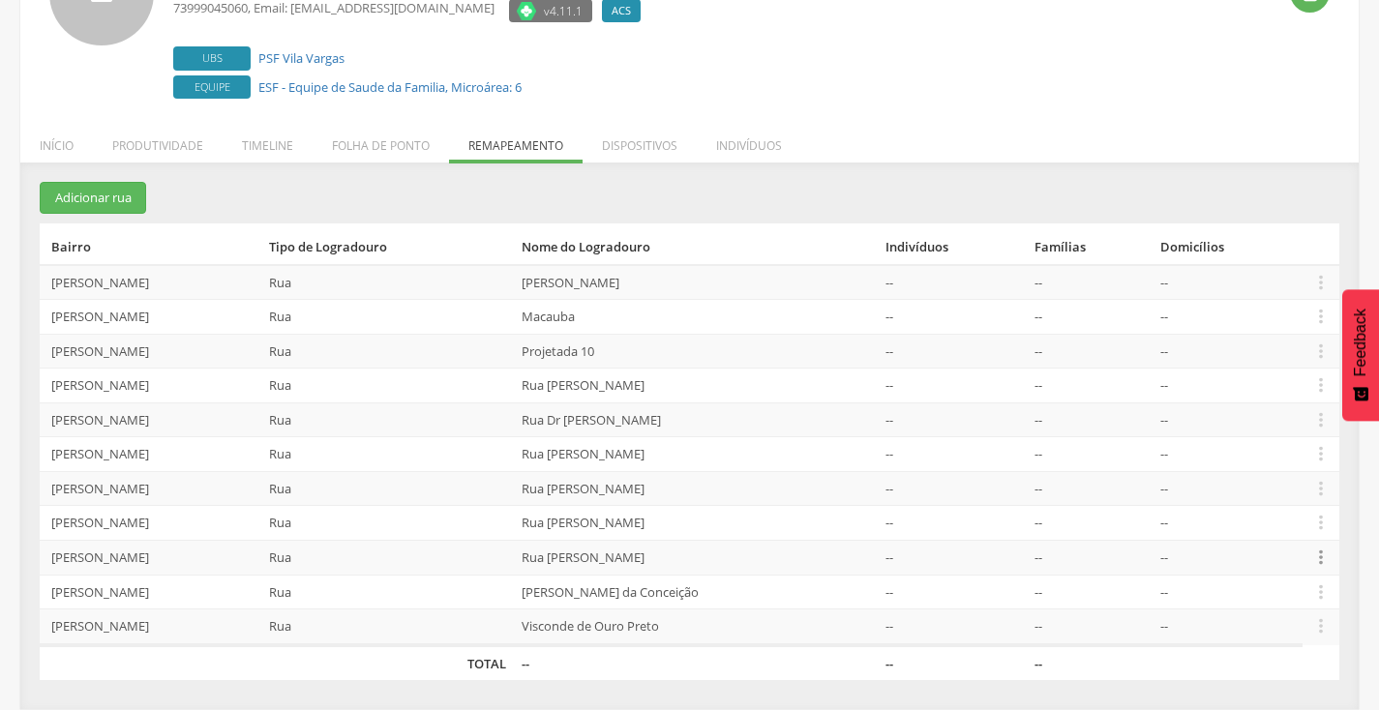
click at [1326, 558] on icon "" at bounding box center [1320, 557] width 21 height 21
click at [1262, 481] on link "Desalocar famílias" at bounding box center [1254, 481] width 153 height 24
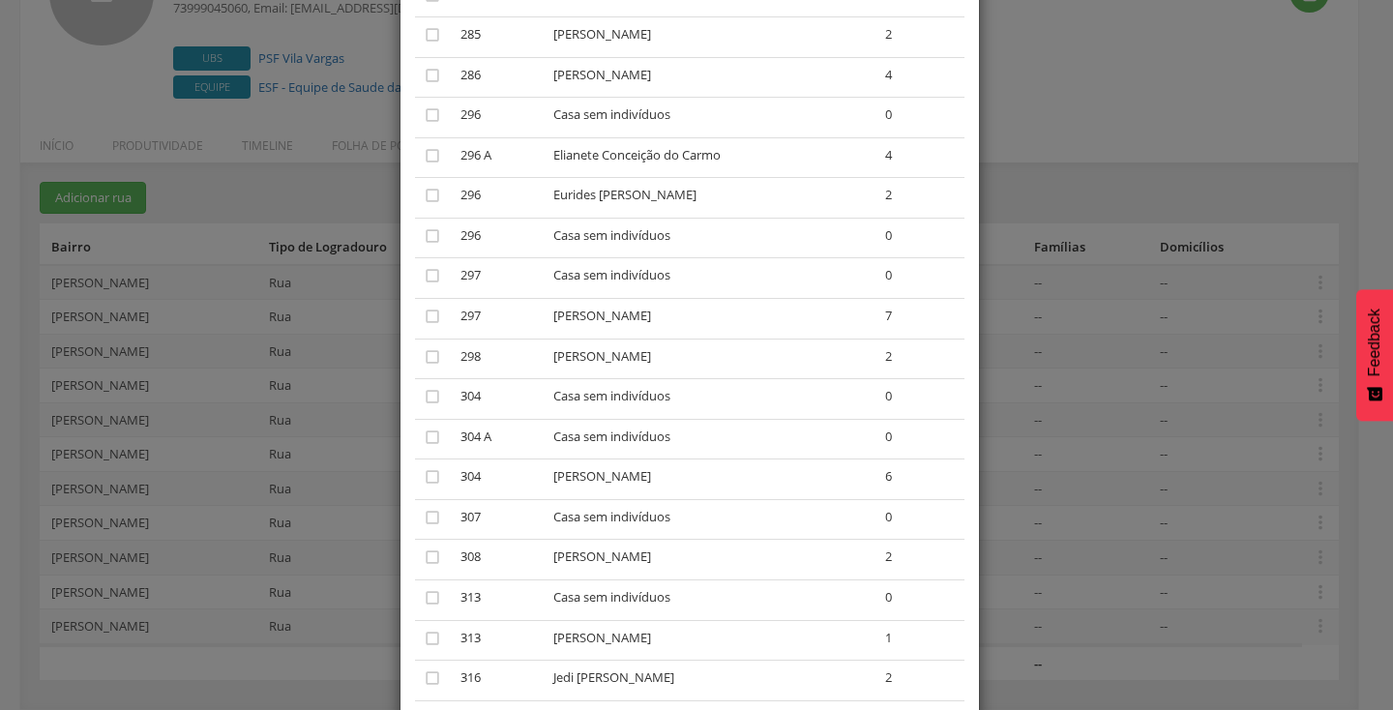
scroll to position [1289, 0]
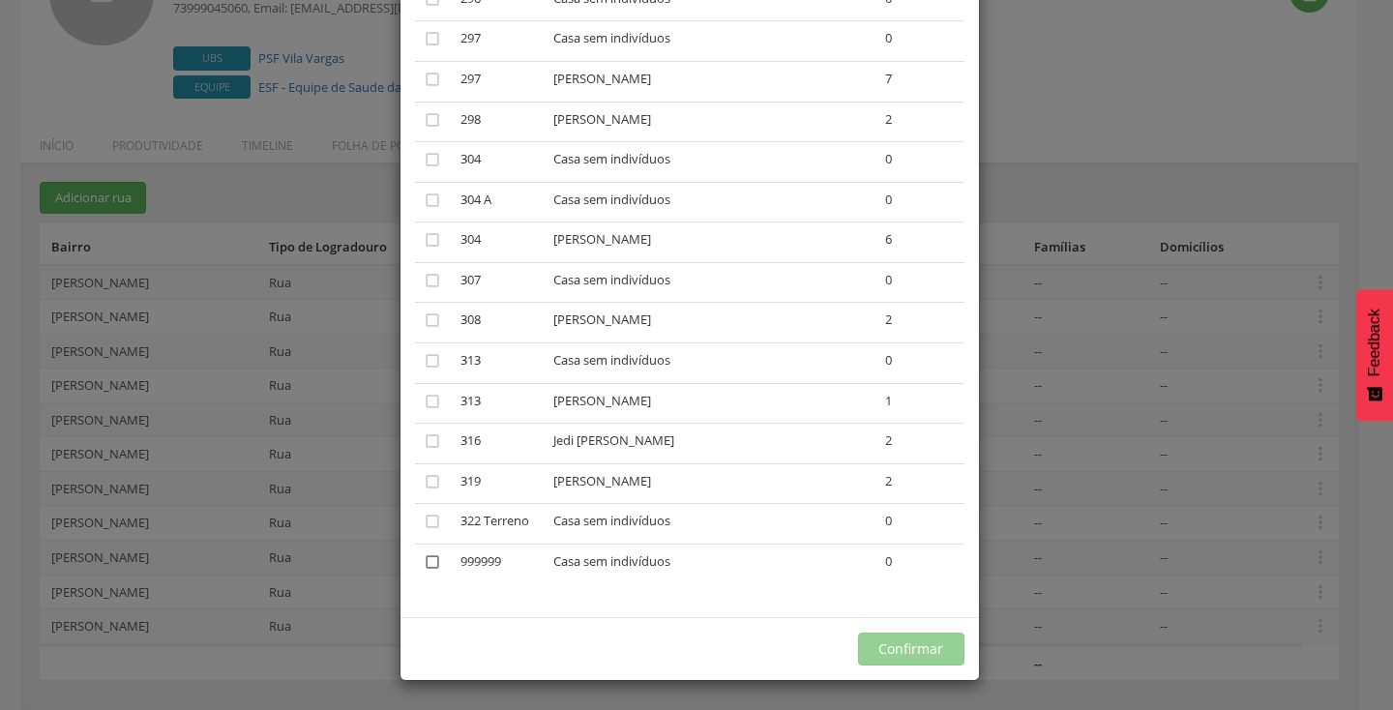
click at [423, 565] on icon "" at bounding box center [432, 562] width 19 height 19
click at [920, 643] on button "Confirmar" at bounding box center [911, 649] width 106 height 33
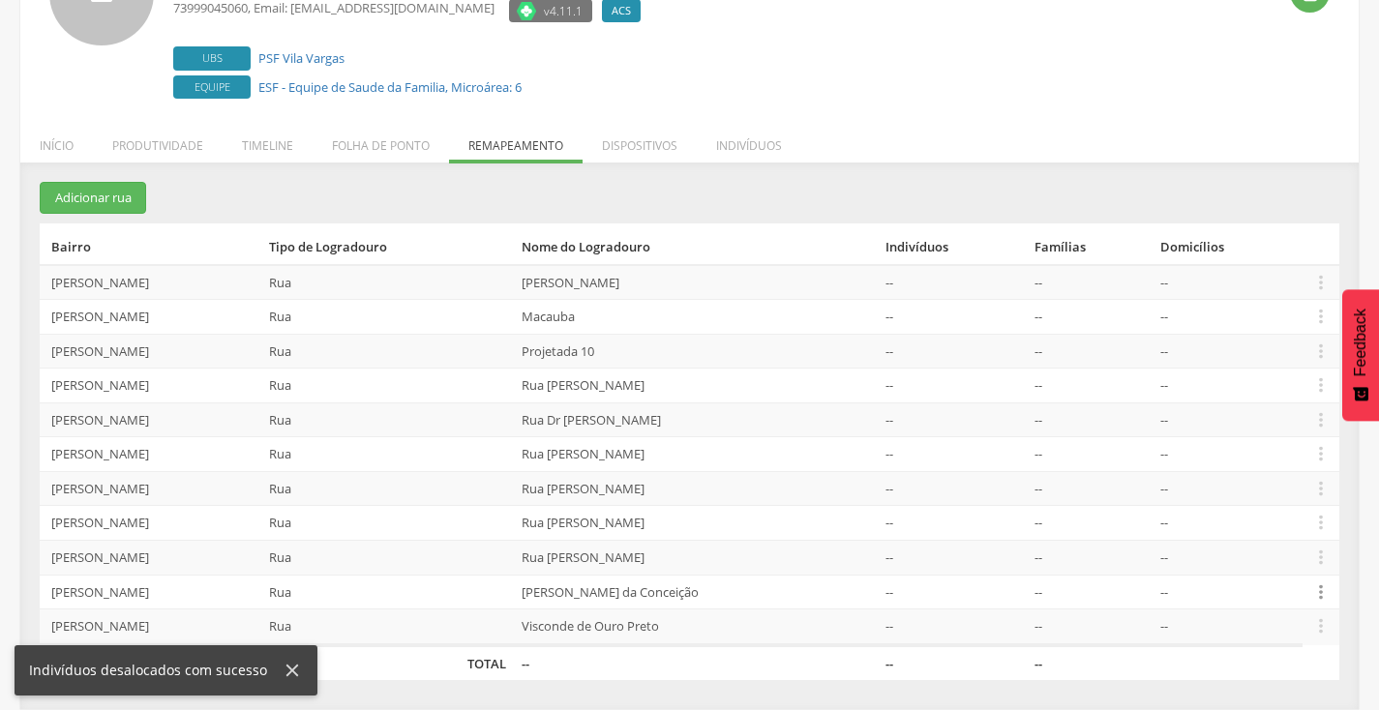
click at [1312, 588] on icon "" at bounding box center [1320, 592] width 21 height 21
click at [1268, 511] on link "Desalocar famílias" at bounding box center [1254, 515] width 153 height 24
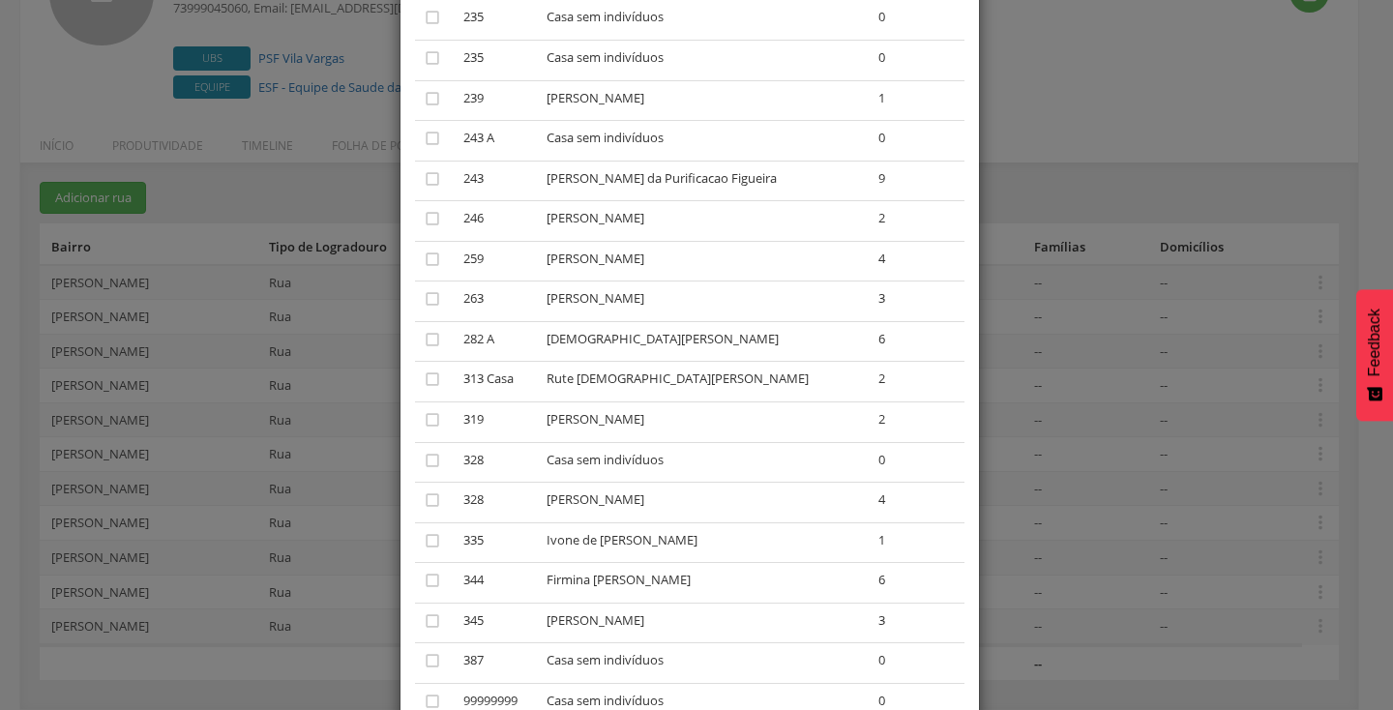
scroll to position [1732, 0]
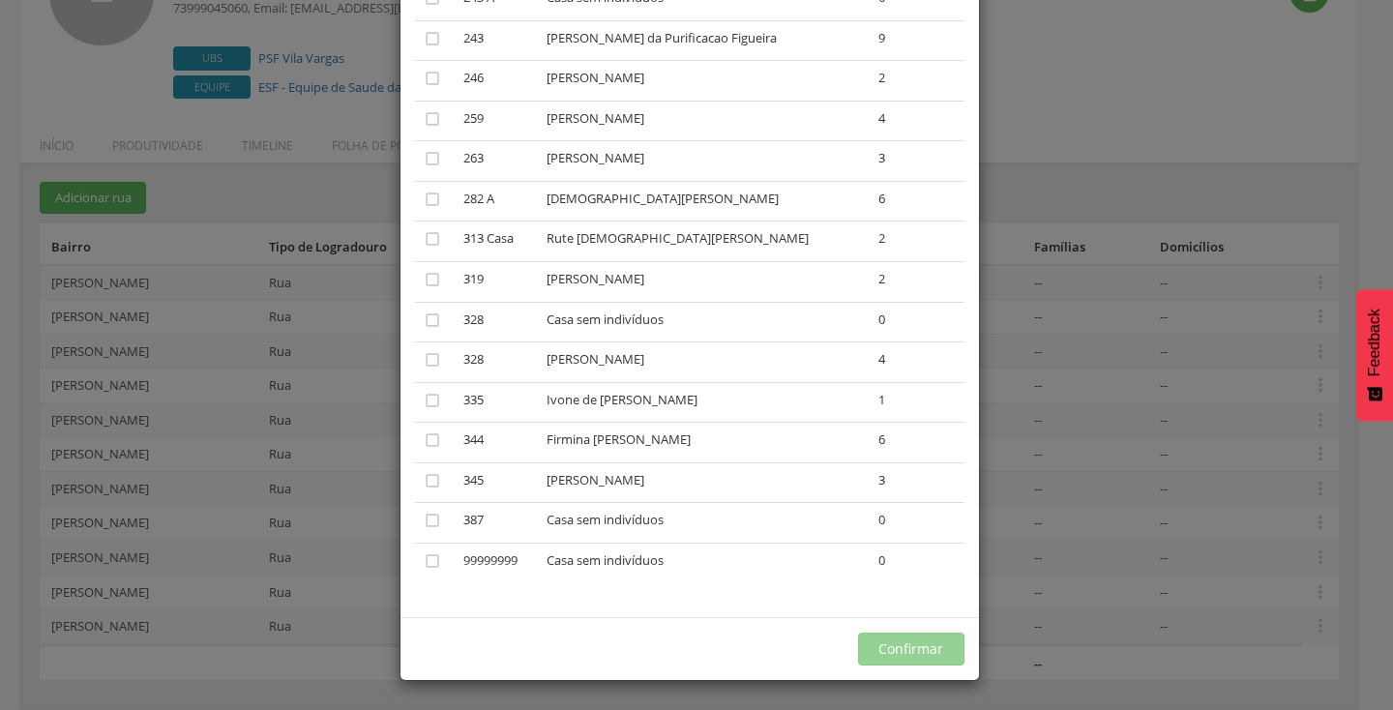
click at [441, 560] on td "" at bounding box center [436, 563] width 42 height 40
click at [423, 560] on icon "" at bounding box center [432, 561] width 19 height 19
click at [872, 648] on button "Confirmar" at bounding box center [911, 649] width 106 height 33
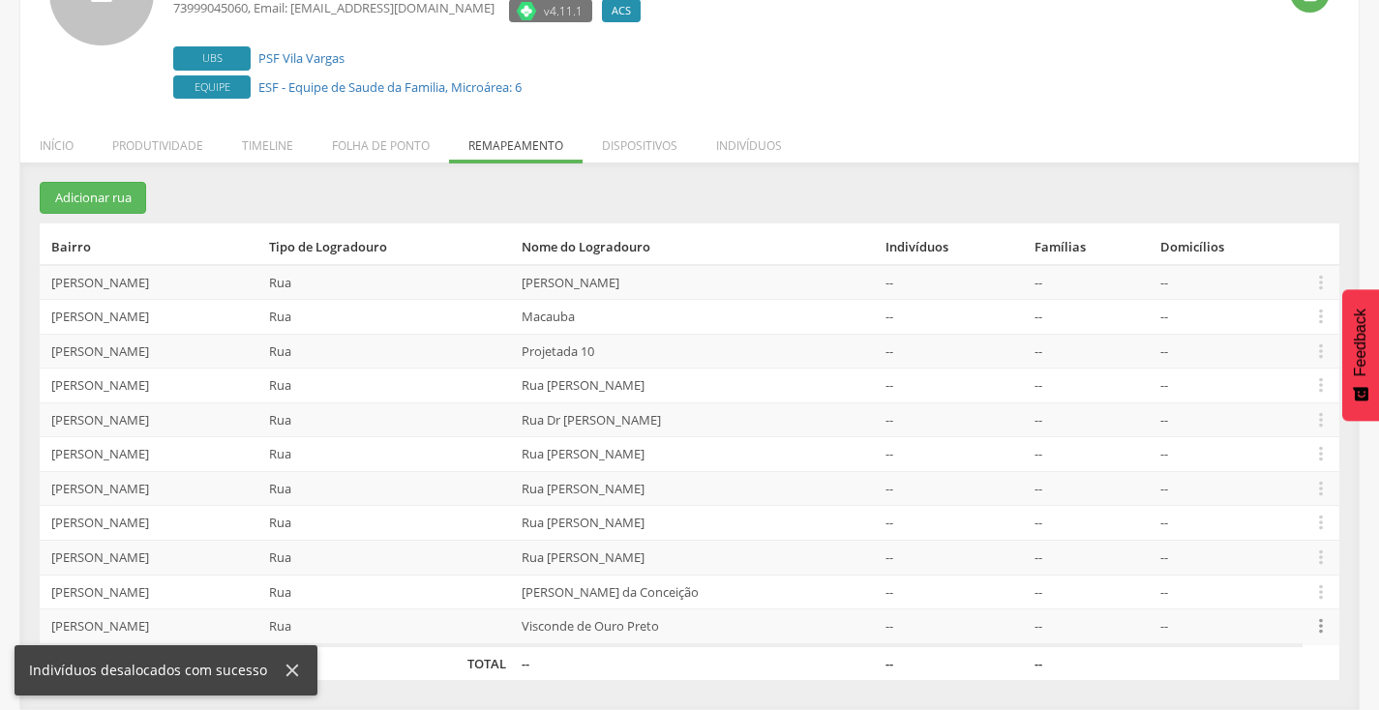
click at [1312, 628] on icon "" at bounding box center [1320, 625] width 21 height 21
click at [1288, 551] on link "Desalocar famílias" at bounding box center [1254, 550] width 153 height 24
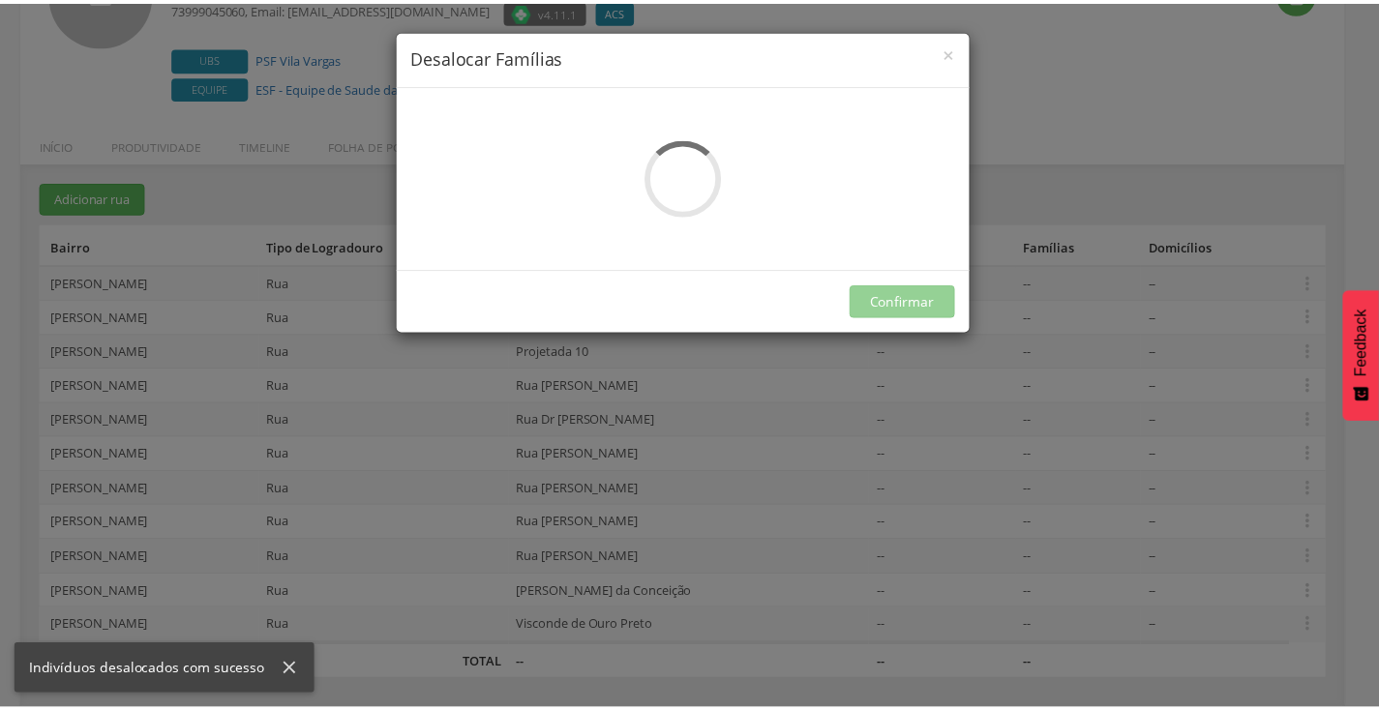
scroll to position [0, 0]
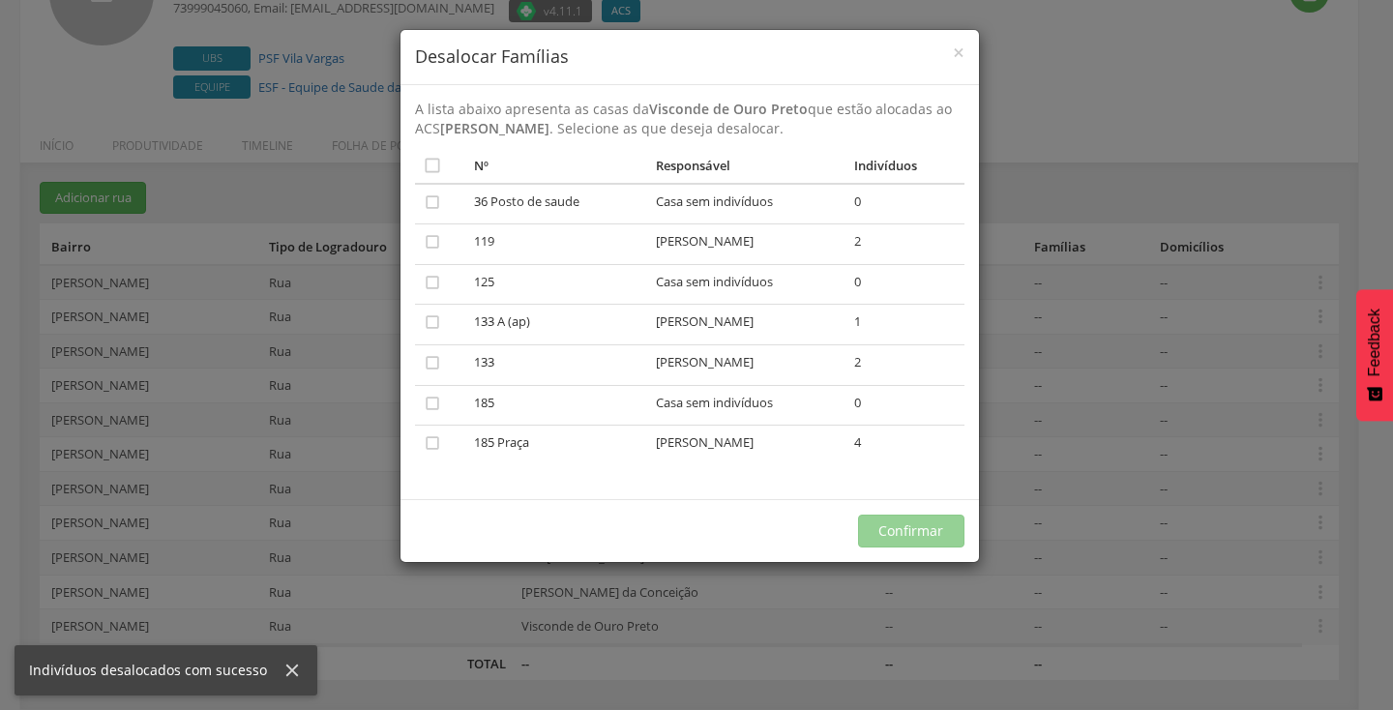
click at [1207, 517] on div "× Desalocar Famílias A lista abaixo apresenta as casas da Visconde de Ouro Pret…" at bounding box center [696, 355] width 1393 height 710
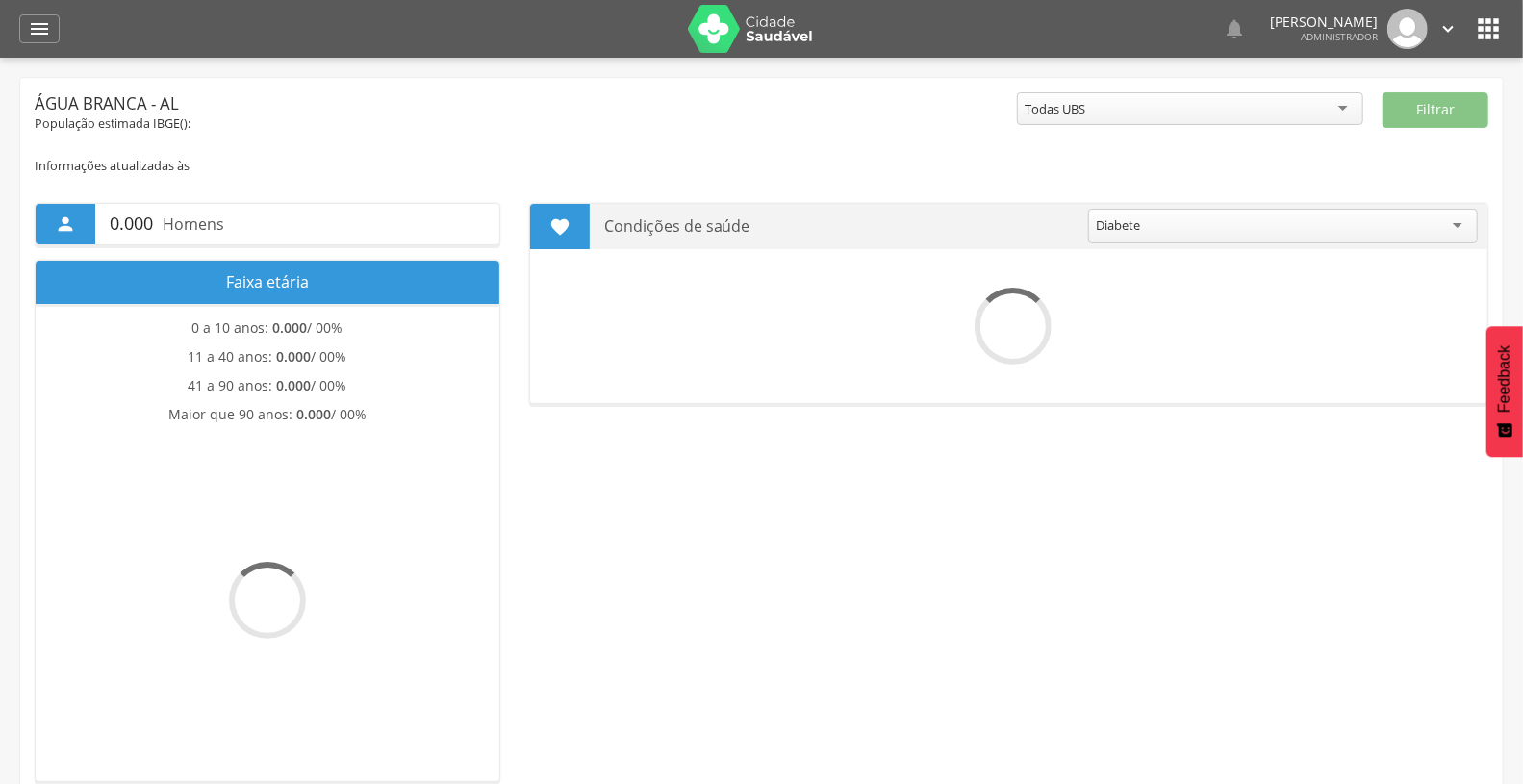
click at [1477, 34] on icon "" at bounding box center [1487, 29] width 31 height 31
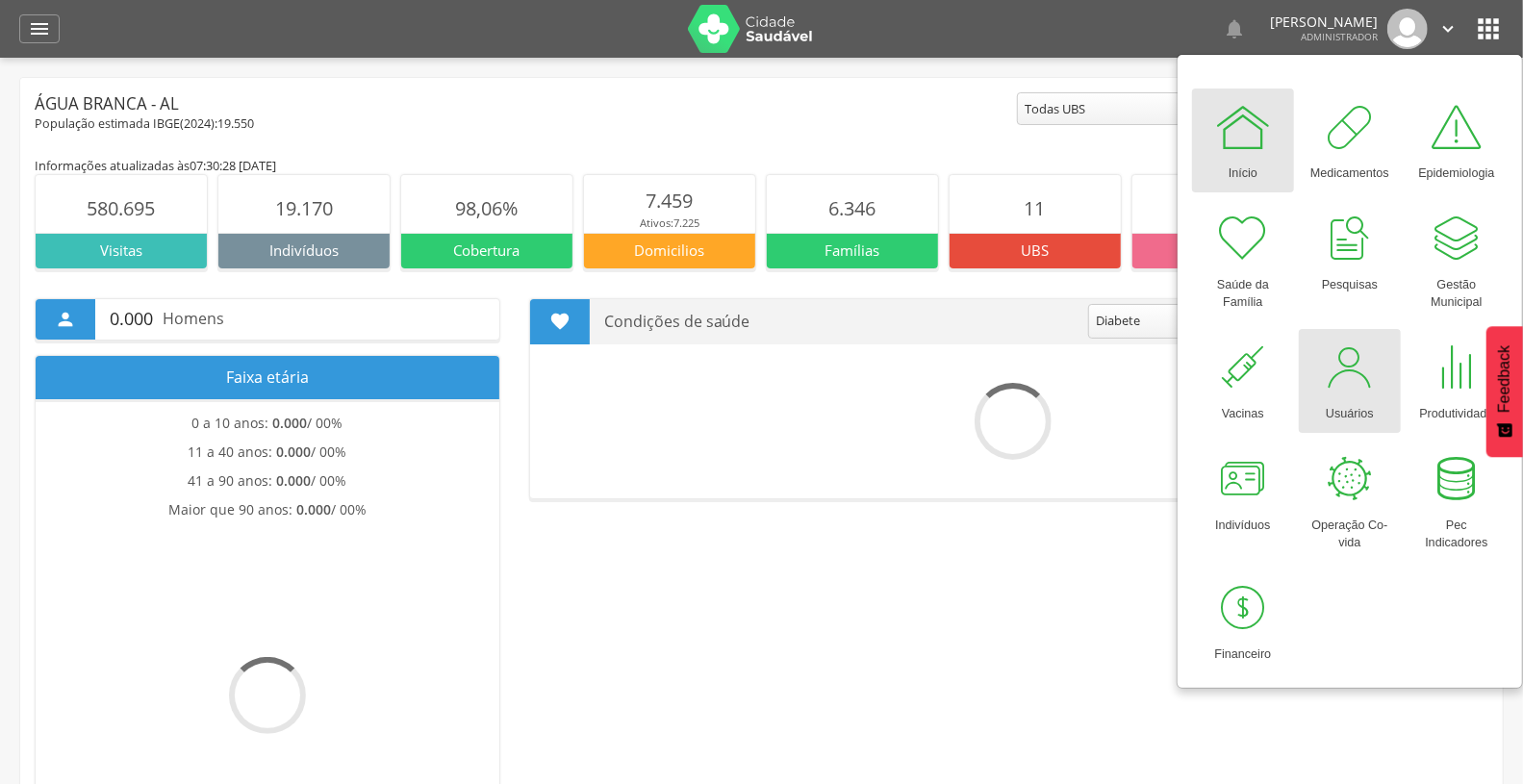
click at [1337, 354] on div at bounding box center [1350, 368] width 58 height 58
